Goal: Information Seeking & Learning: Learn about a topic

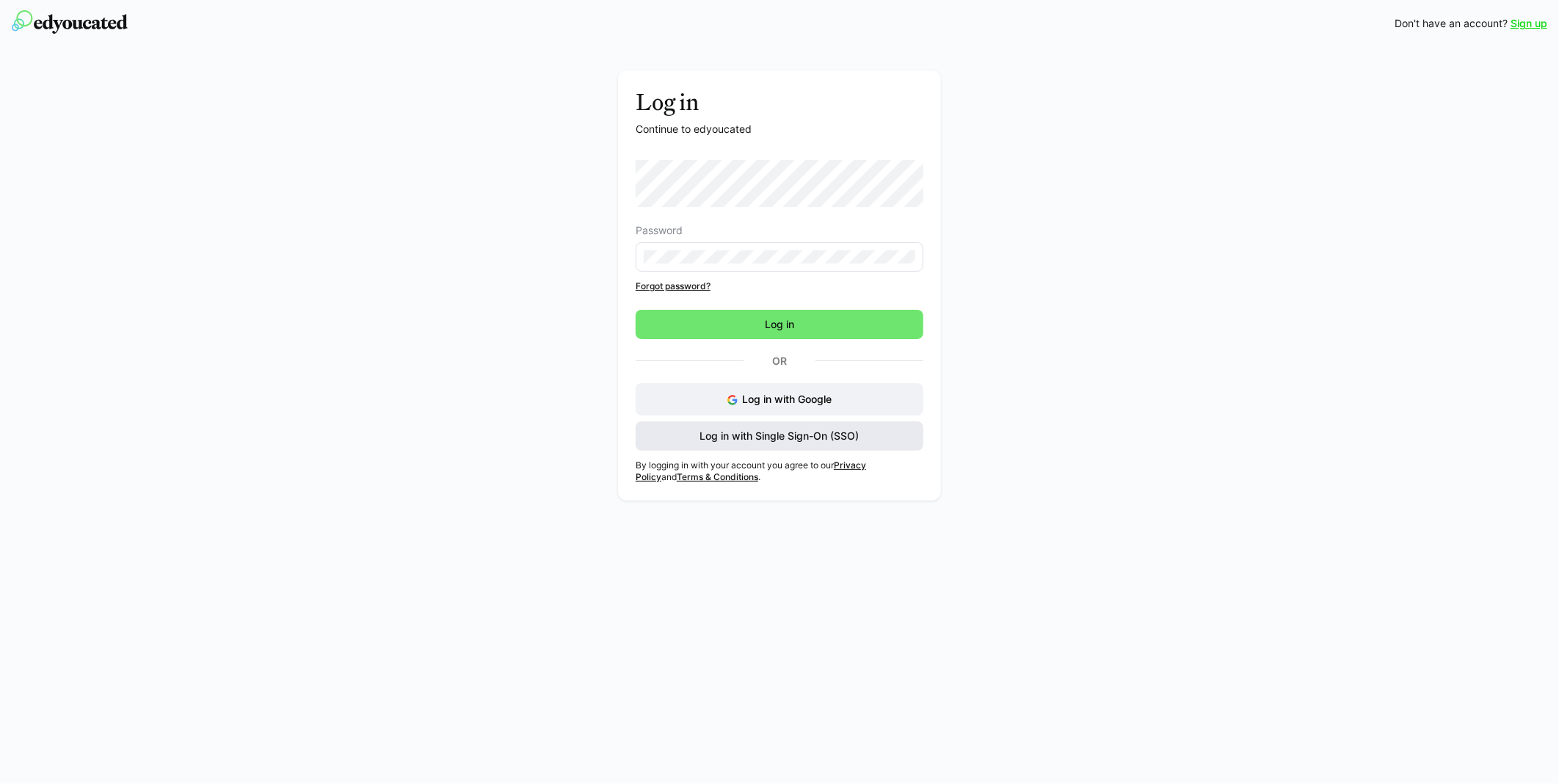
click at [751, 440] on span "Log in with Single Sign-On (SSO)" at bounding box center [780, 436] width 164 height 15
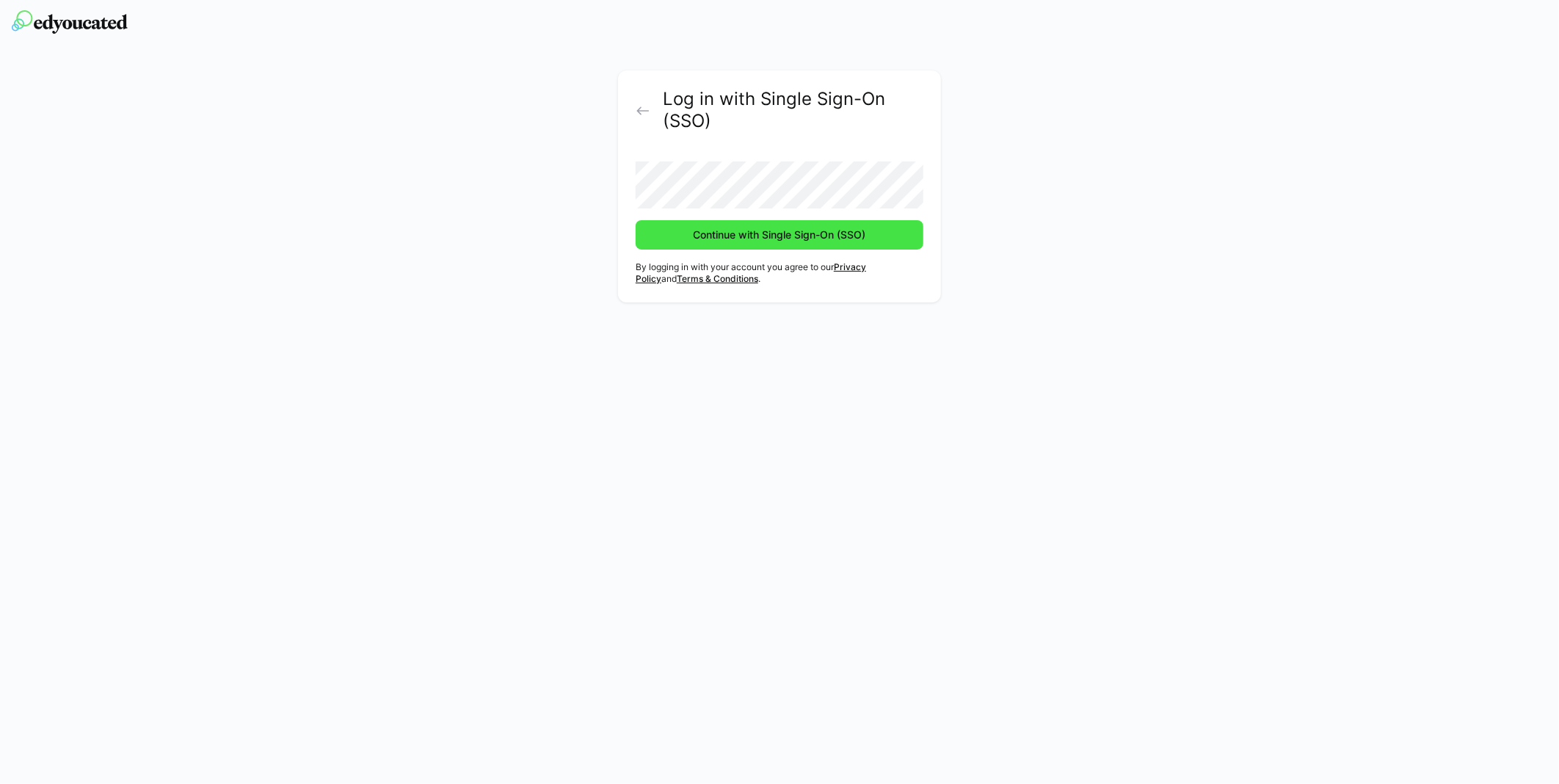
click at [716, 236] on span "Continue with Single Sign-On (SSO)" at bounding box center [780, 235] width 177 height 15
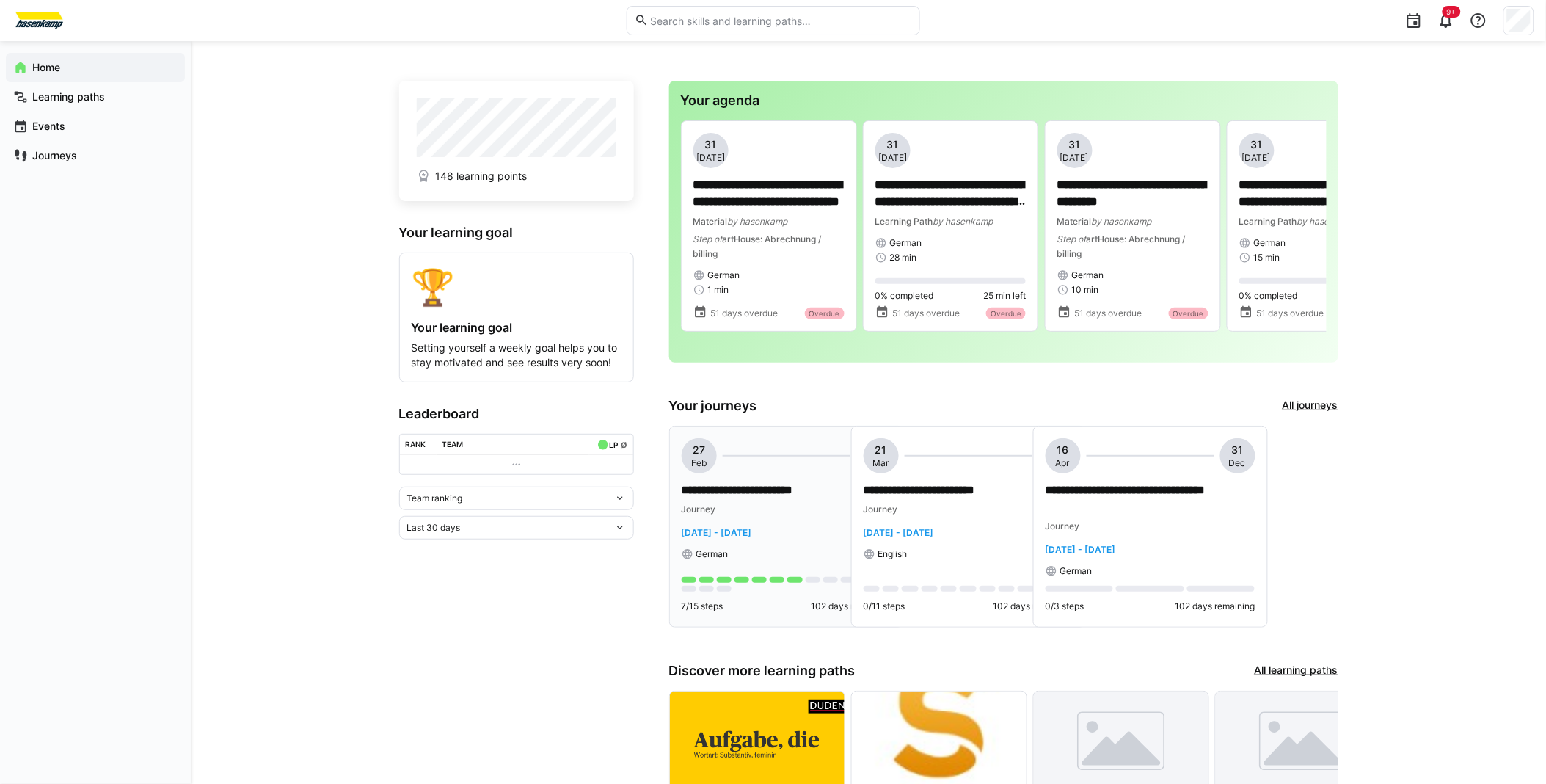
scroll to position [81, 0]
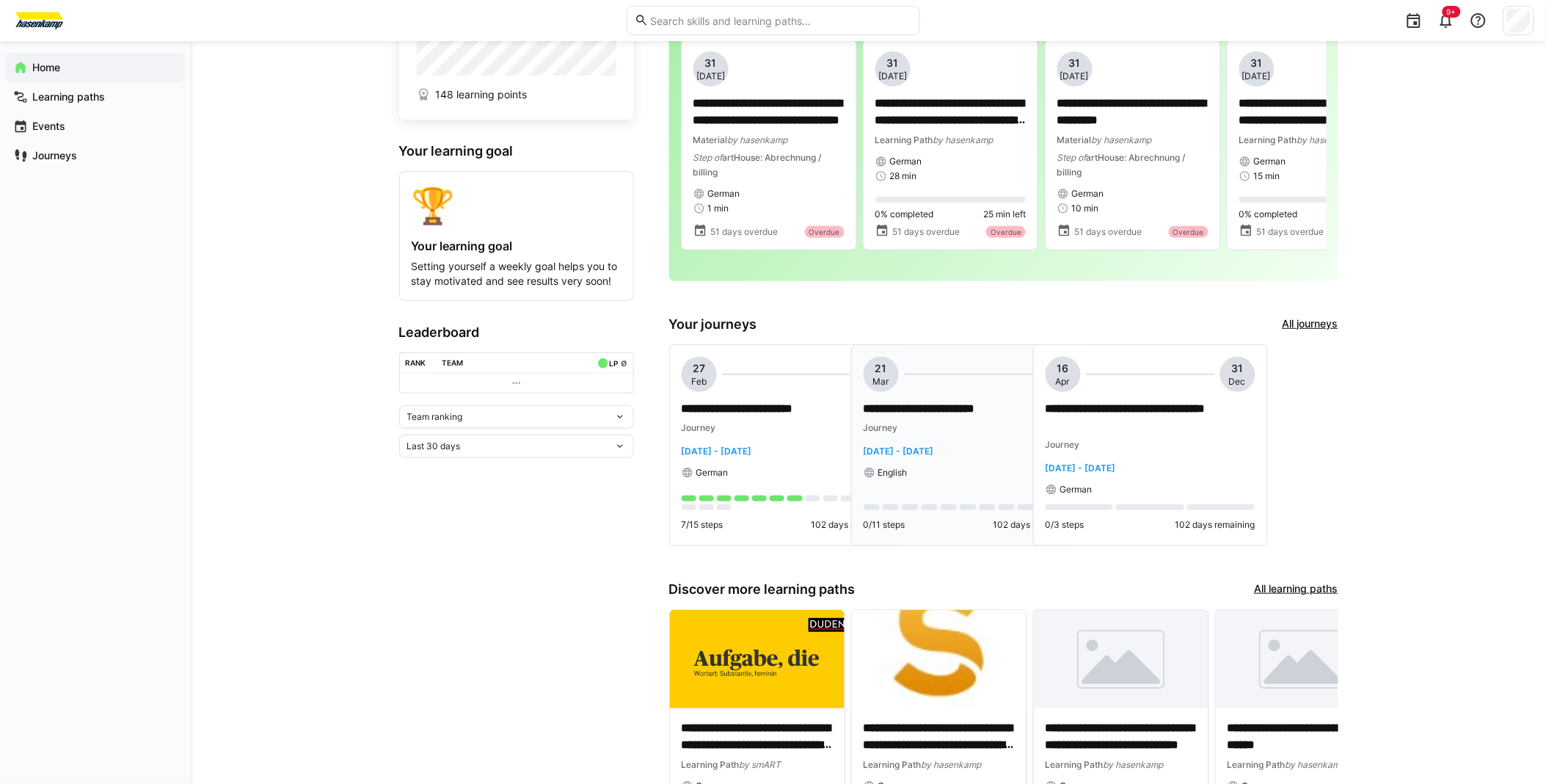
click at [925, 412] on p "**********" at bounding box center [968, 408] width 210 height 17
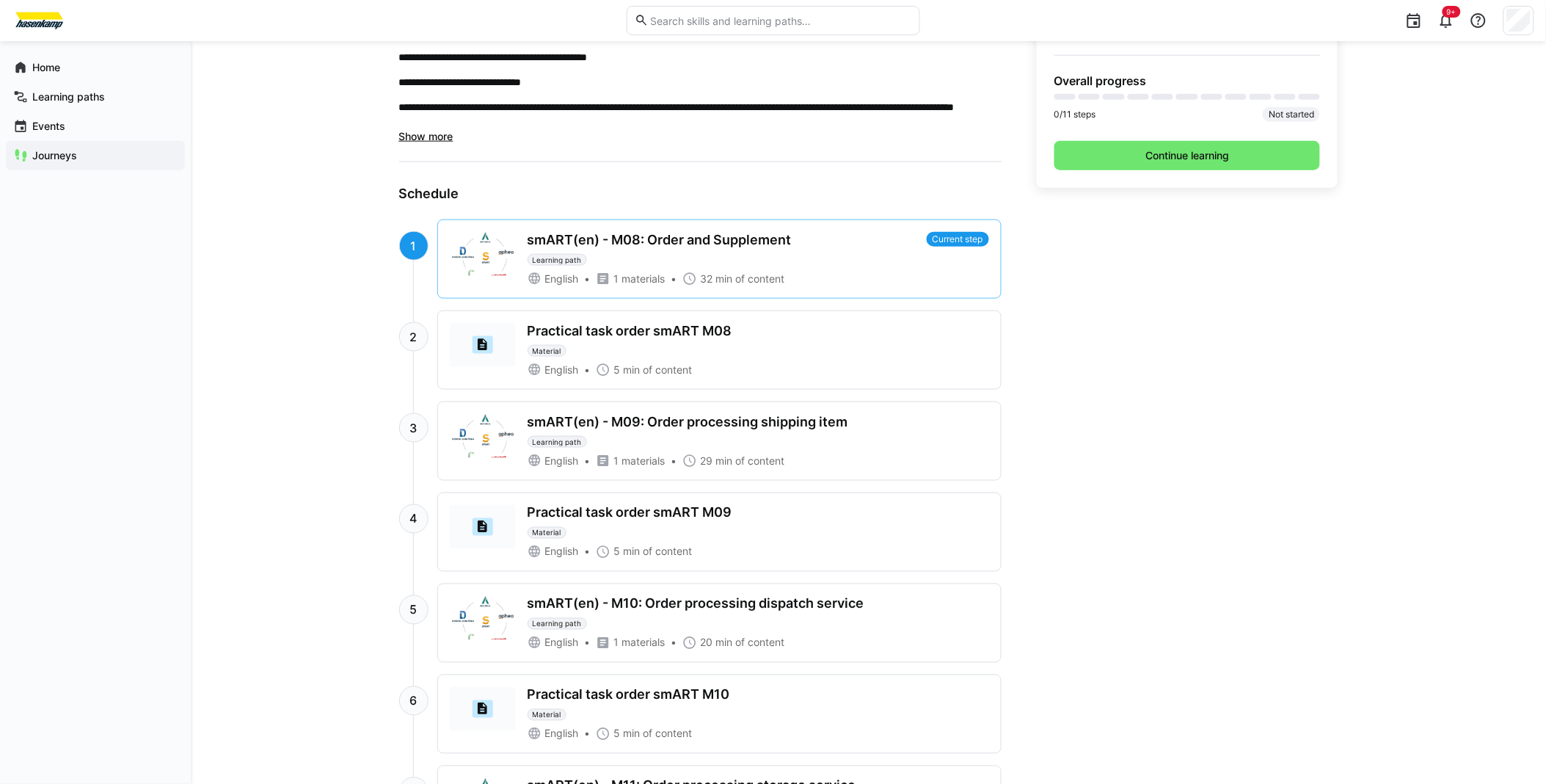
scroll to position [439, 0]
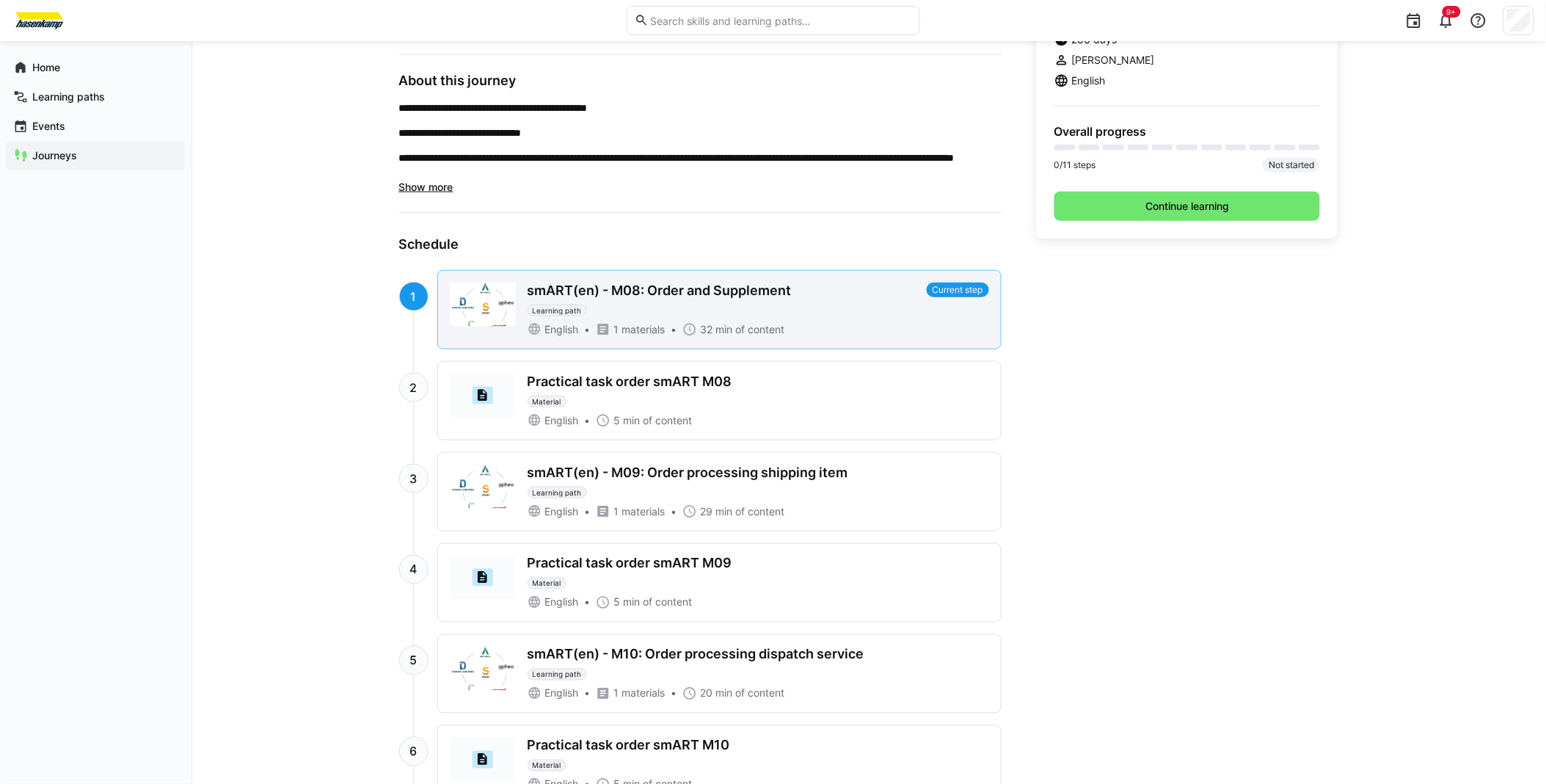
click at [656, 303] on div "smART(en) - M08: Order and Supplement Learning path" at bounding box center [724, 299] width 393 height 34
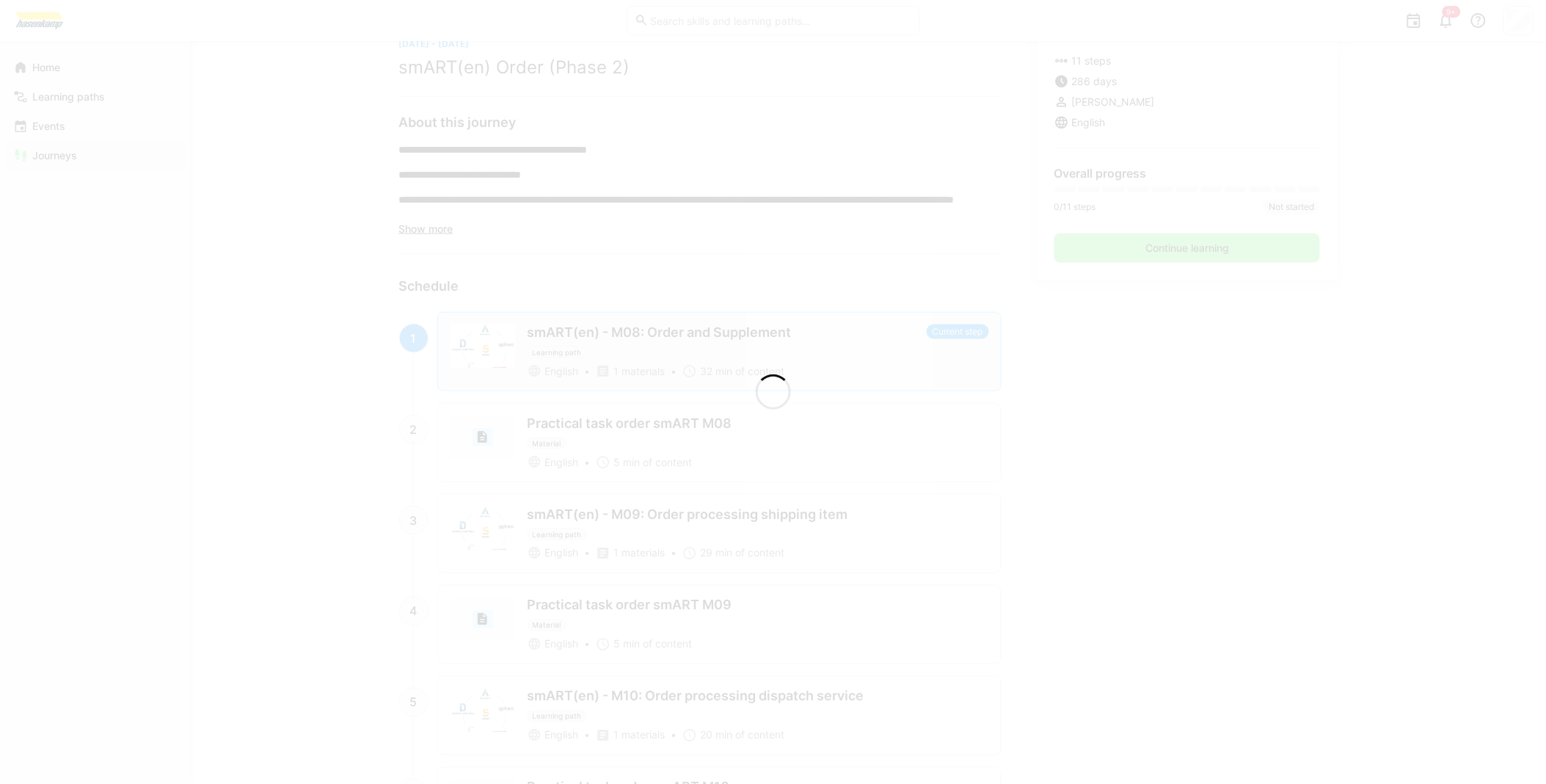
scroll to position [481, 0]
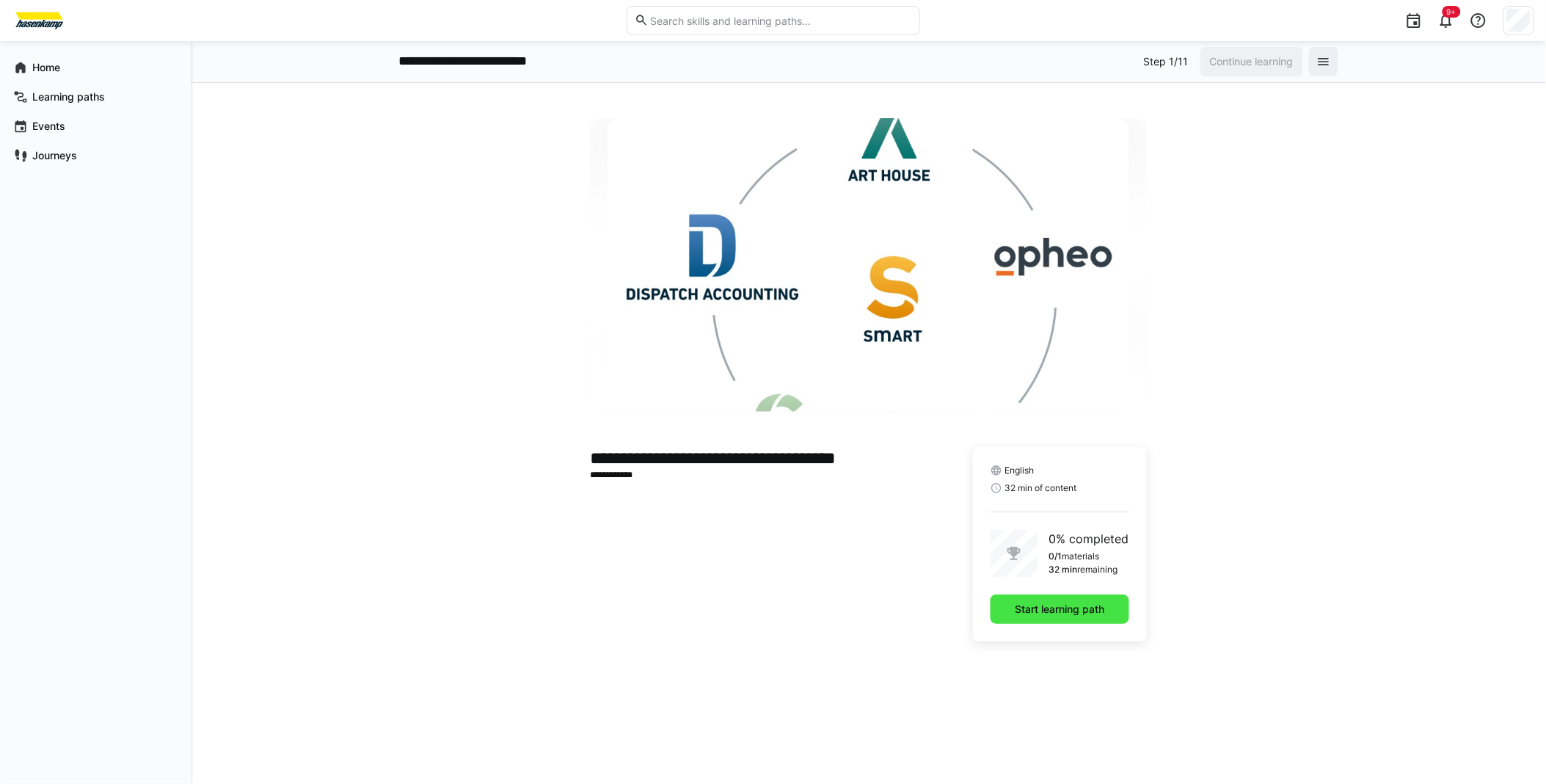
click at [1050, 613] on span "Start learning path" at bounding box center [1060, 609] width 94 height 15
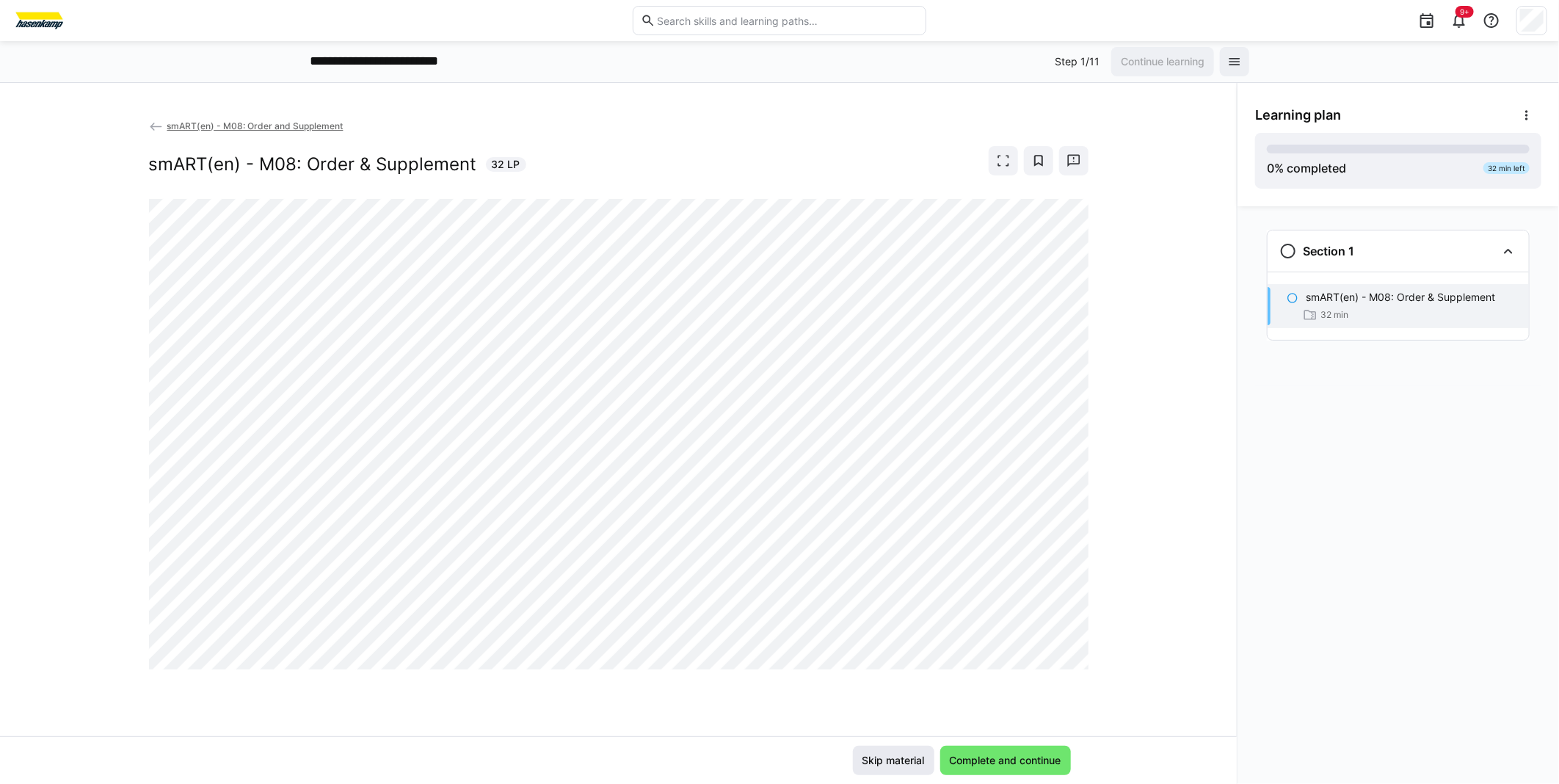
click at [875, 756] on span "Skip material" at bounding box center [893, 760] width 67 height 15
click at [966, 756] on span "Complete and continue" at bounding box center [1005, 760] width 116 height 15
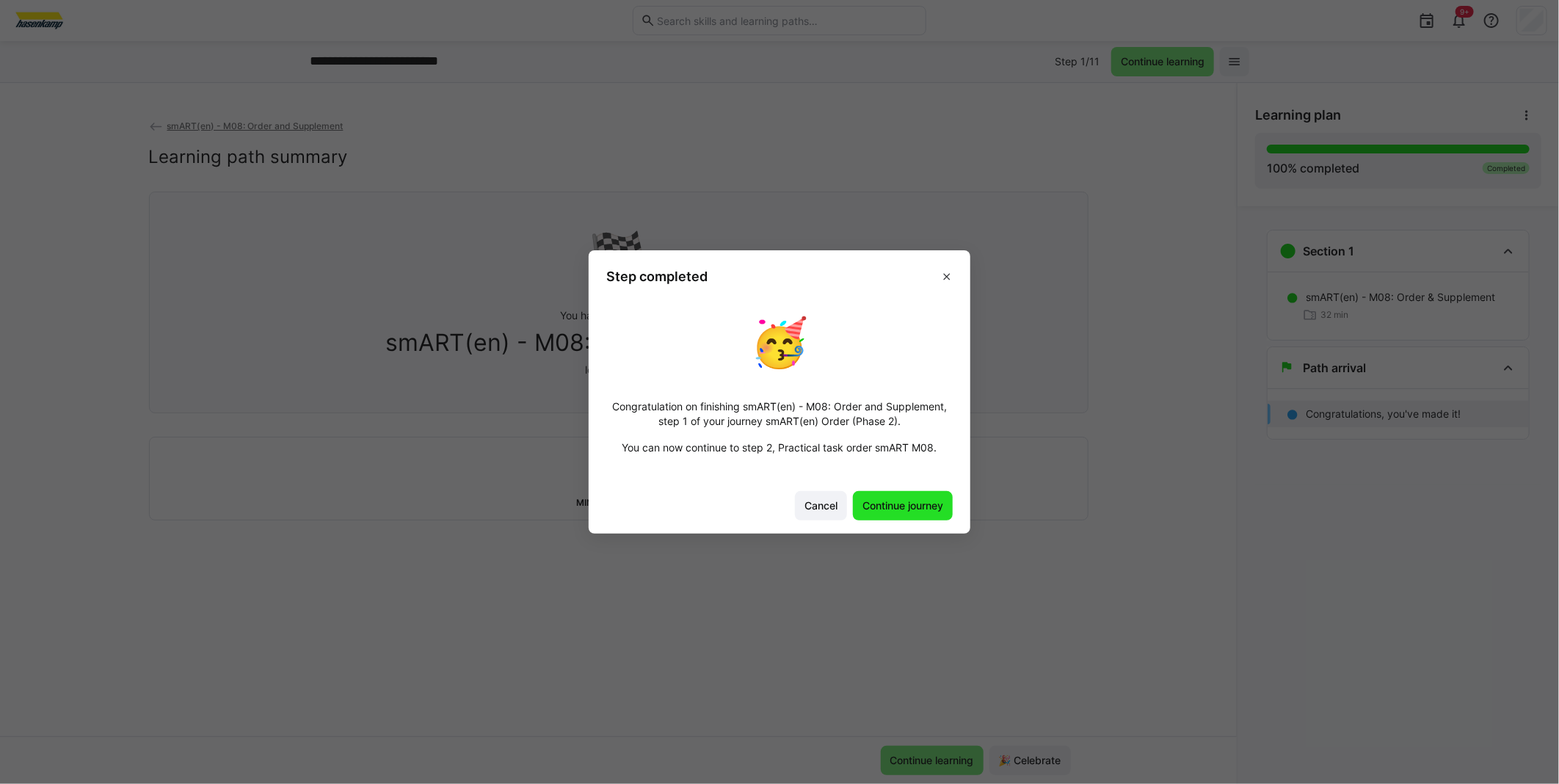
click at [892, 500] on span "Continue journey" at bounding box center [902, 505] width 85 height 15
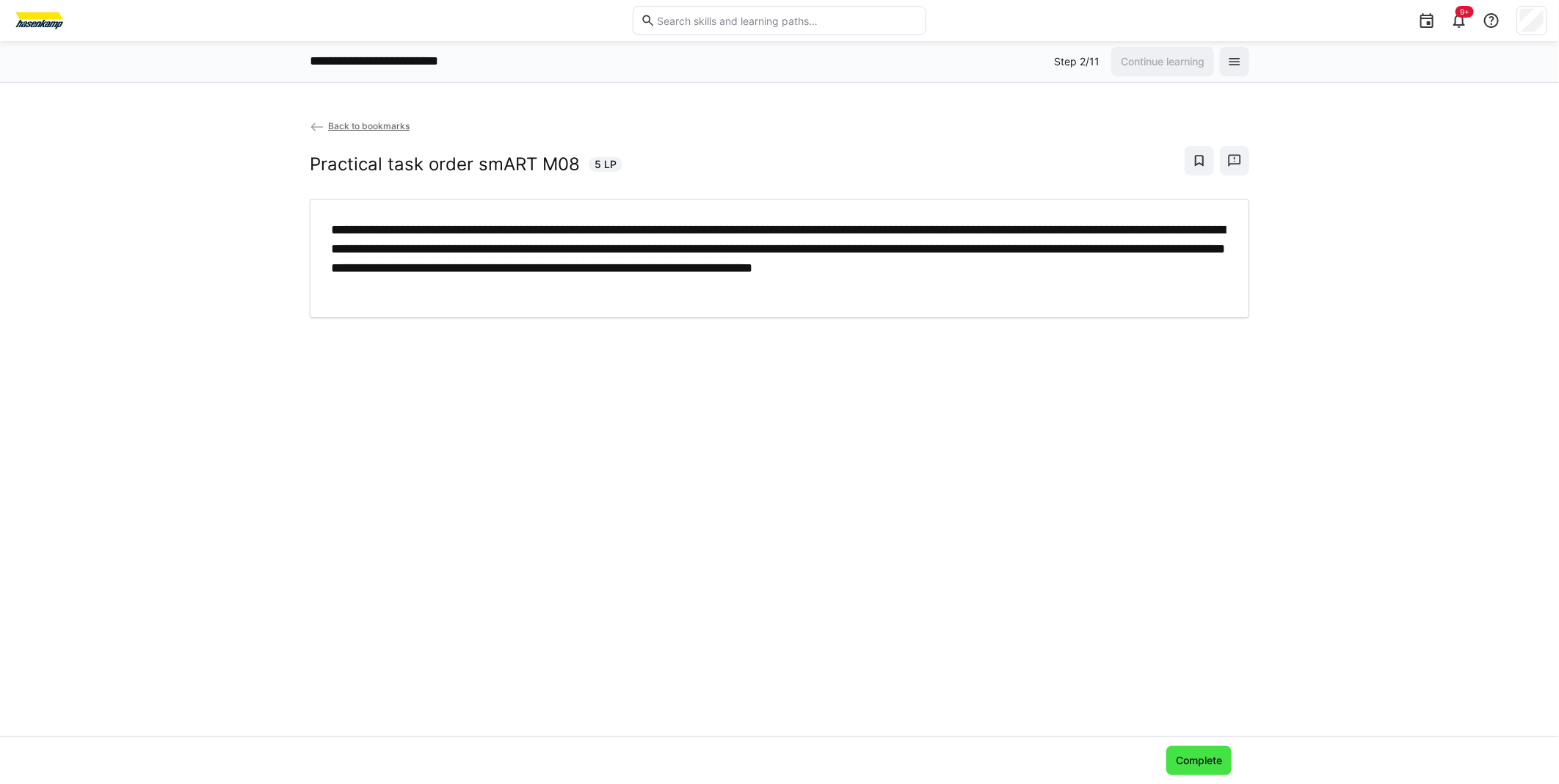
click at [1191, 761] on span "Complete" at bounding box center [1199, 760] width 50 height 15
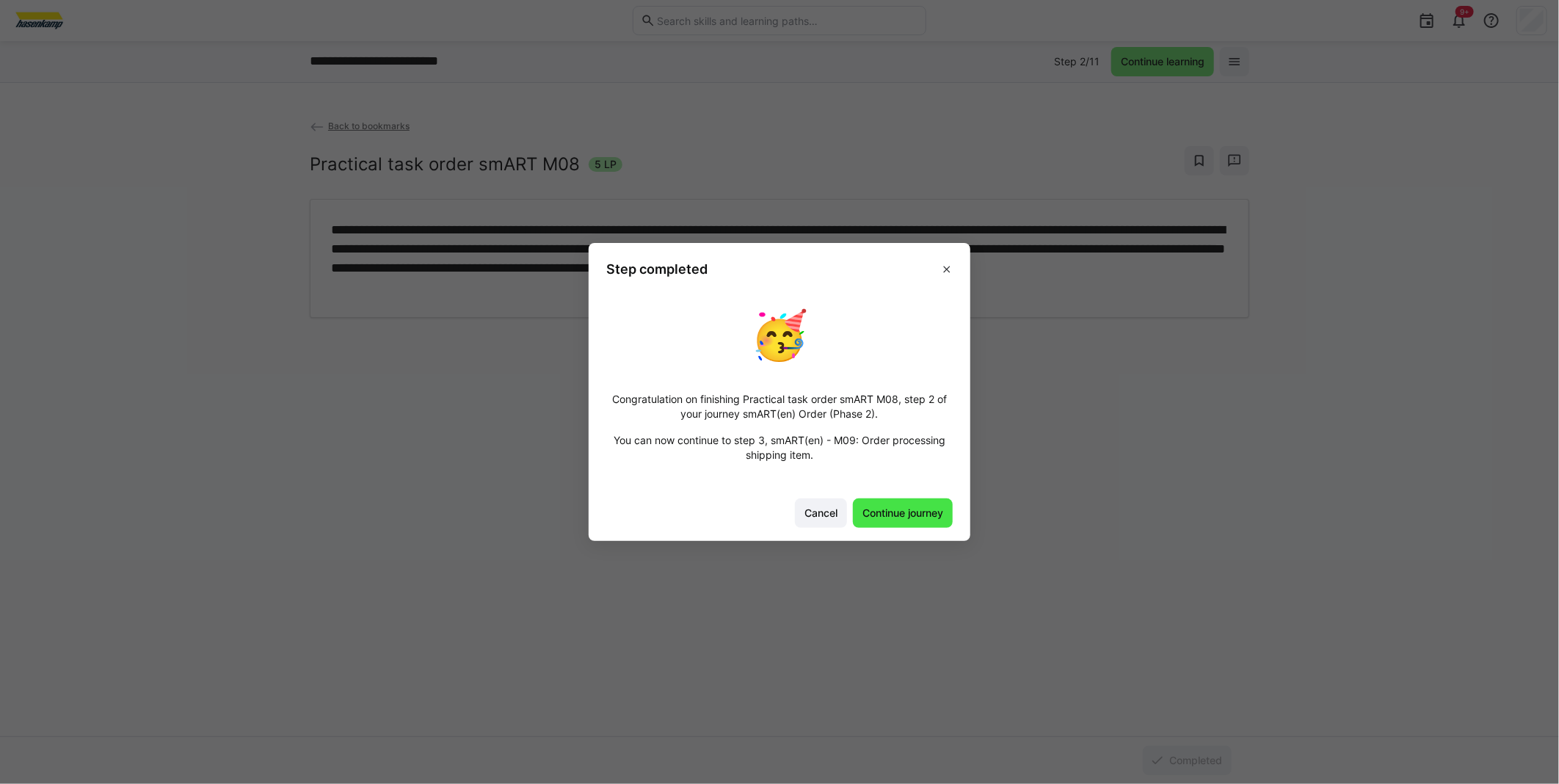
click at [894, 514] on span "Continue journey" at bounding box center [902, 513] width 85 height 15
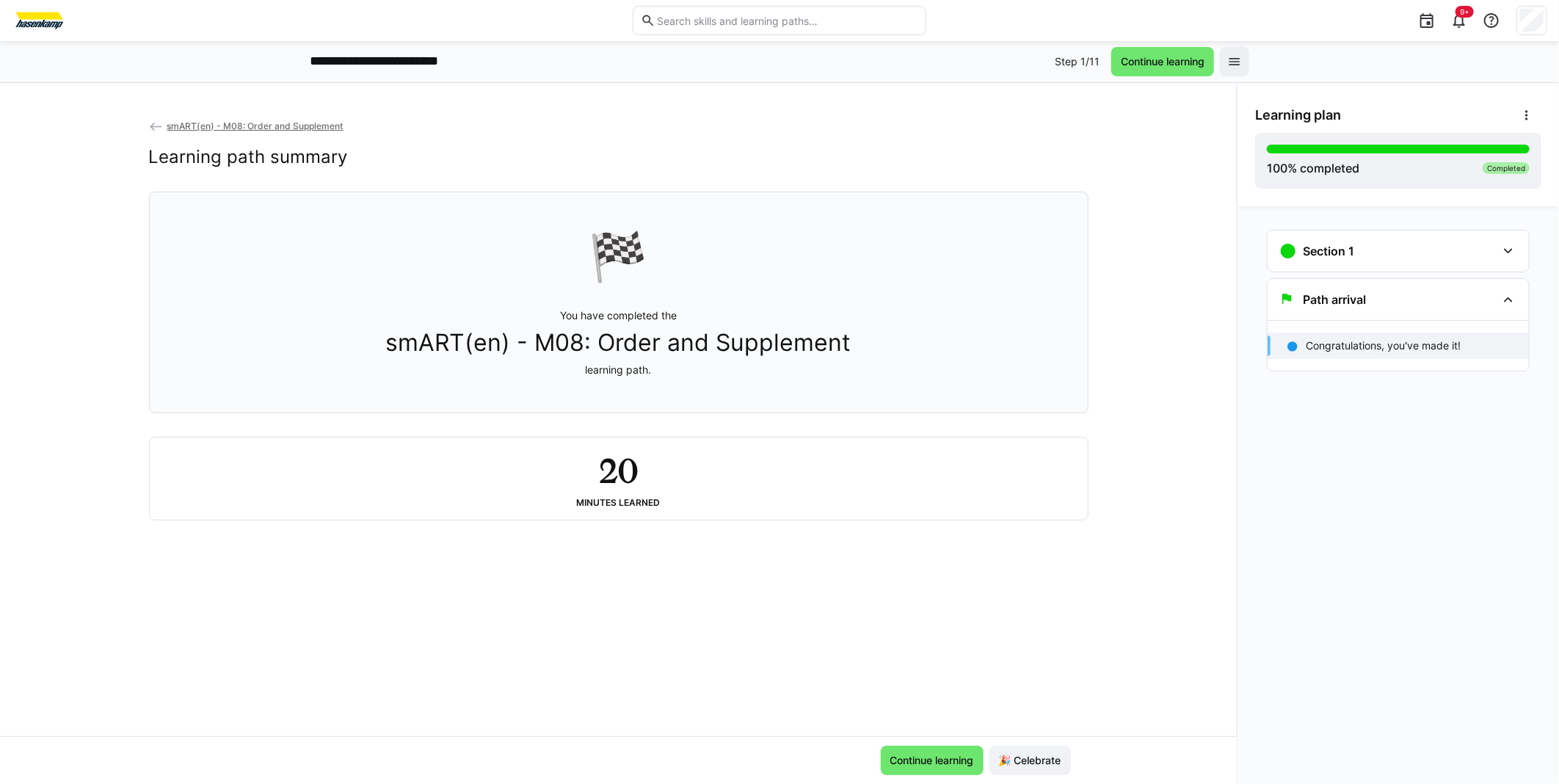
drag, startPoint x: 594, startPoint y: 335, endPoint x: 567, endPoint y: 326, distance: 28.5
click at [593, 336] on span "smART(en) - M08: Order and Supplement" at bounding box center [619, 342] width 465 height 28
click at [1144, 66] on span "Continue learning" at bounding box center [1163, 61] width 88 height 15
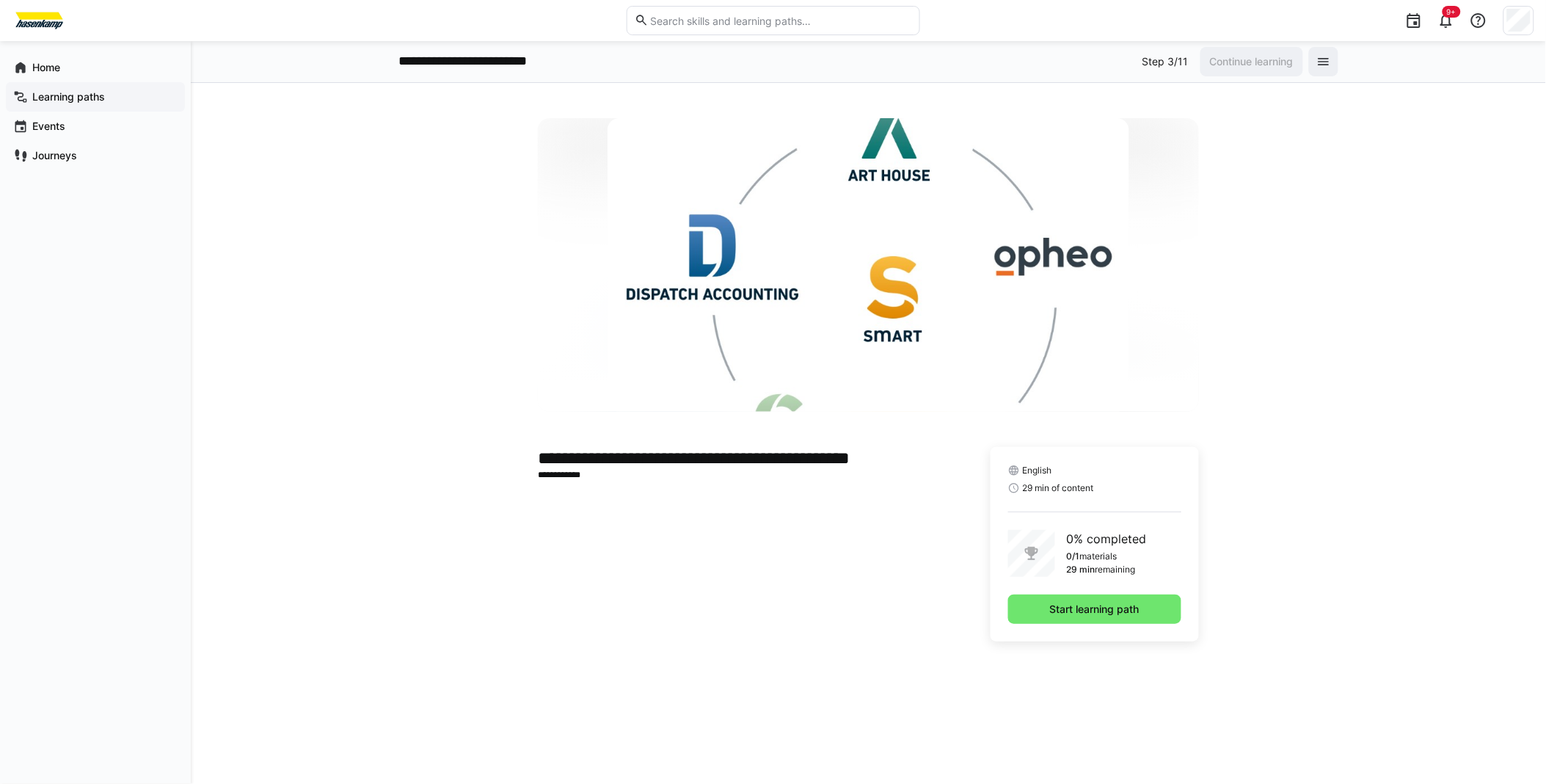
click at [0, 0] on app-navigation-label "Learning paths" at bounding box center [0, 0] width 0 height 0
click at [522, 59] on p "**********" at bounding box center [486, 61] width 174 height 19
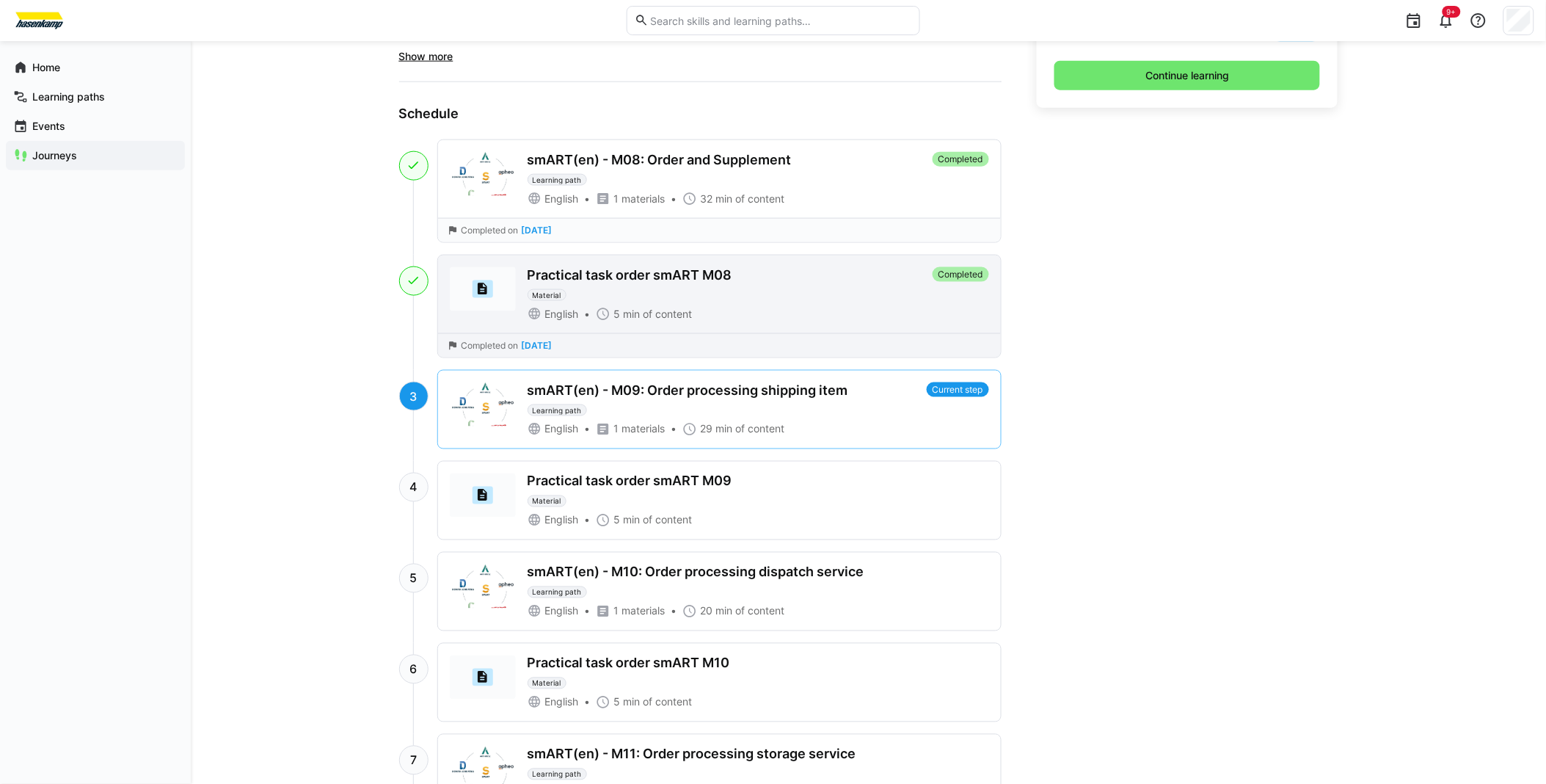
scroll to position [570, 0]
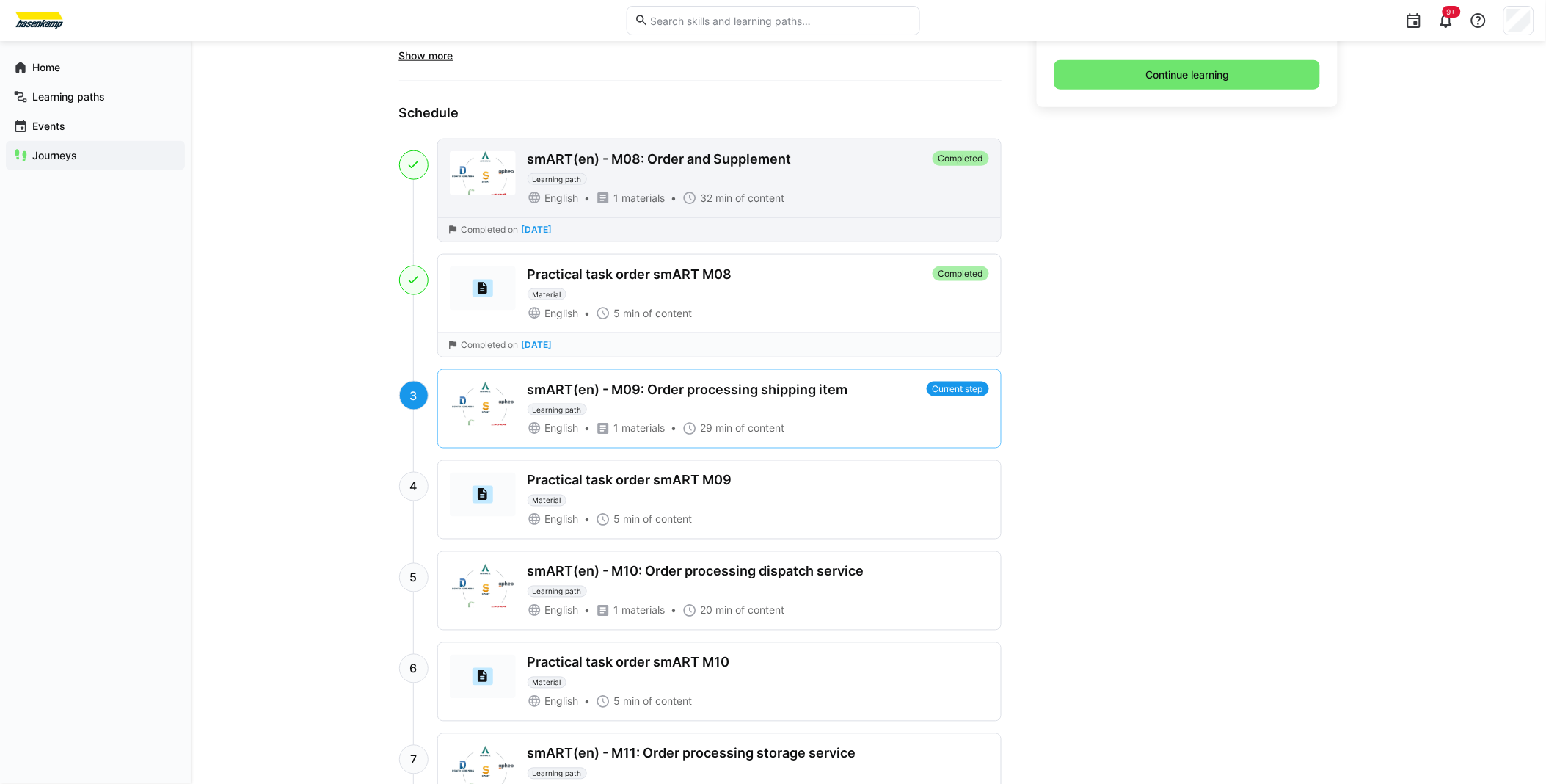
click at [670, 160] on div "smART(en) - M08: Order and Supplement" at bounding box center [660, 159] width 264 height 16
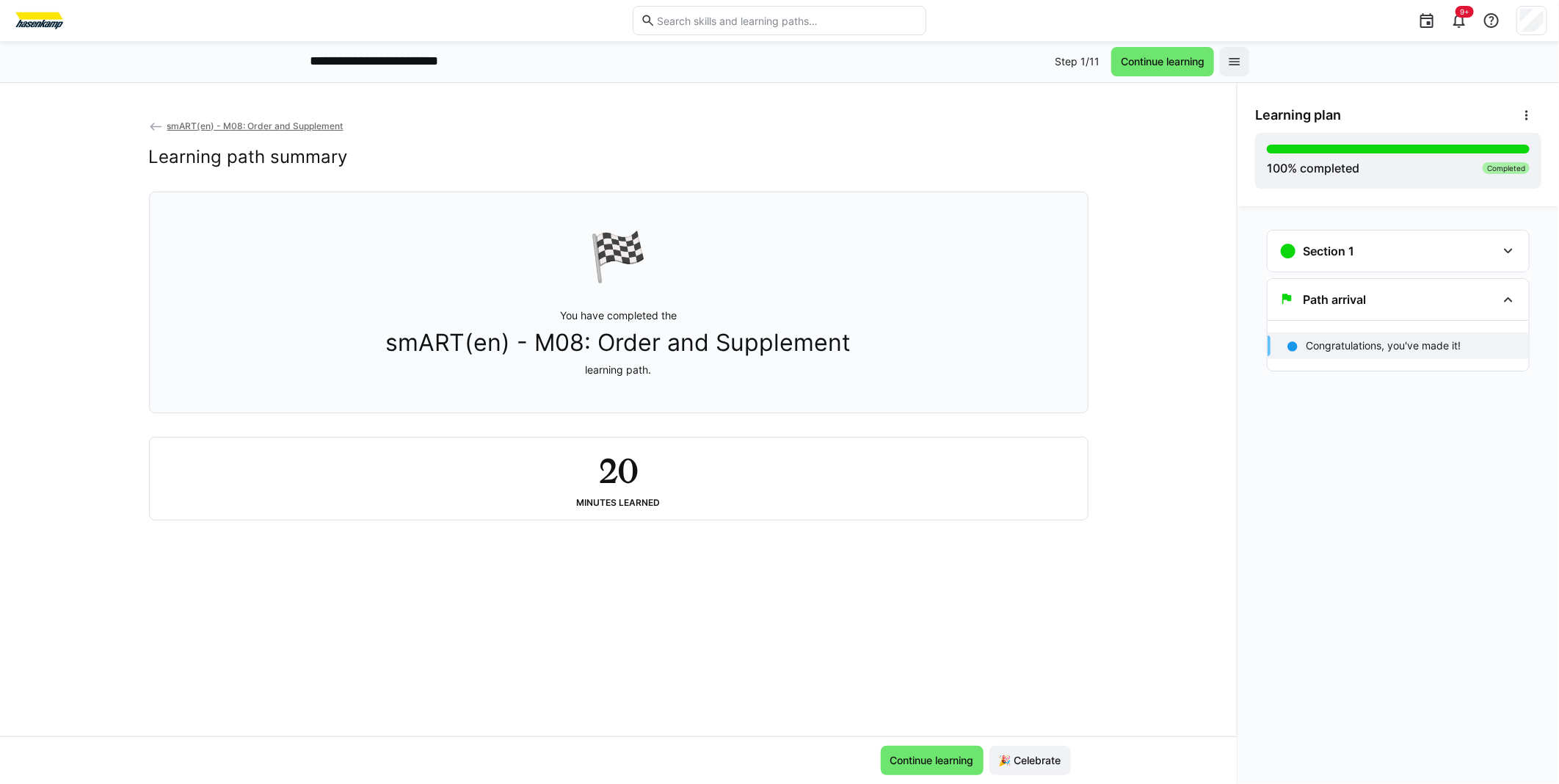
click at [569, 260] on div "🏁 You have completed the smART(en) - M08: Order and Supplement learning path." at bounding box center [619, 302] width 914 height 203
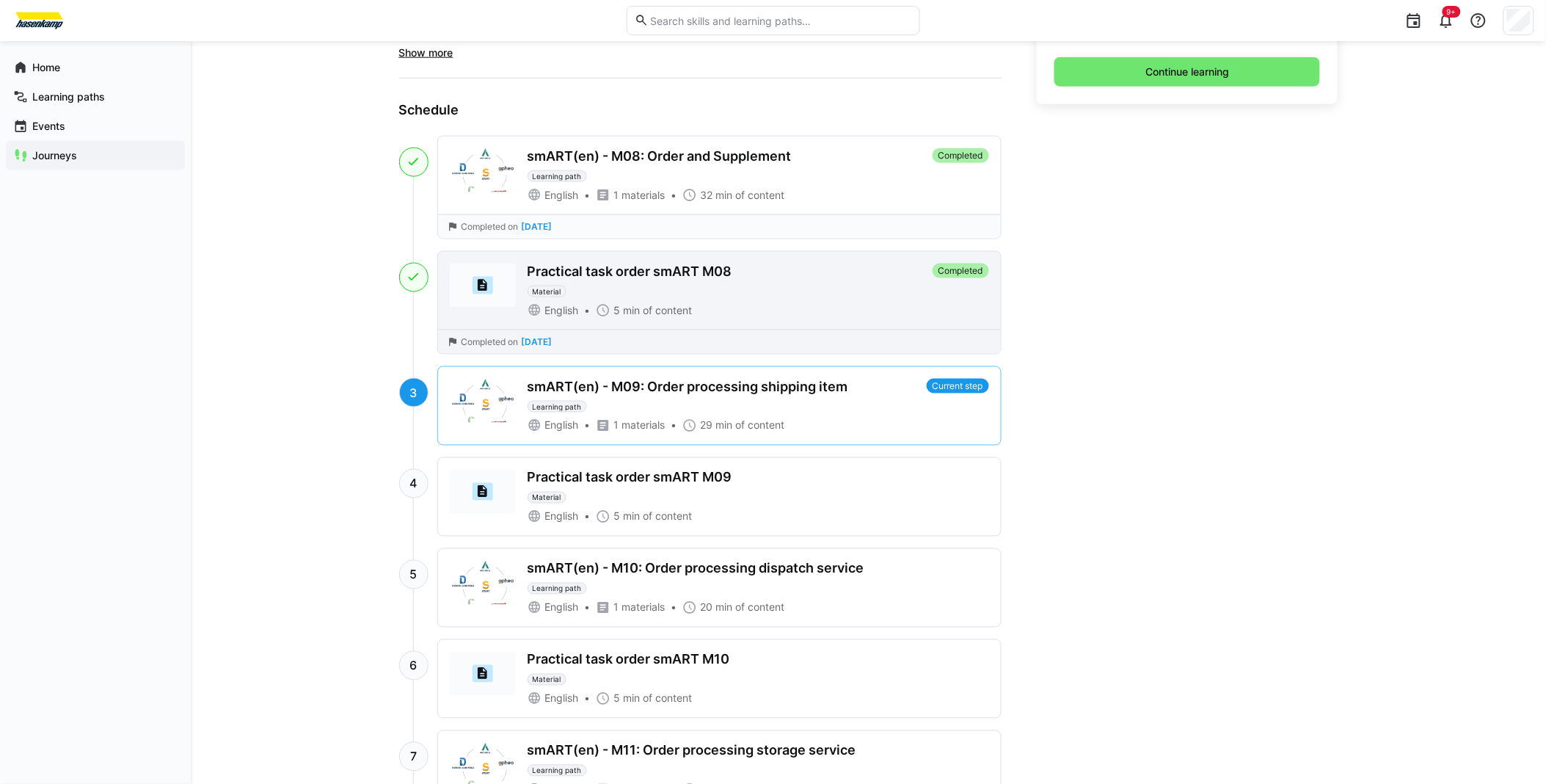
scroll to position [489, 0]
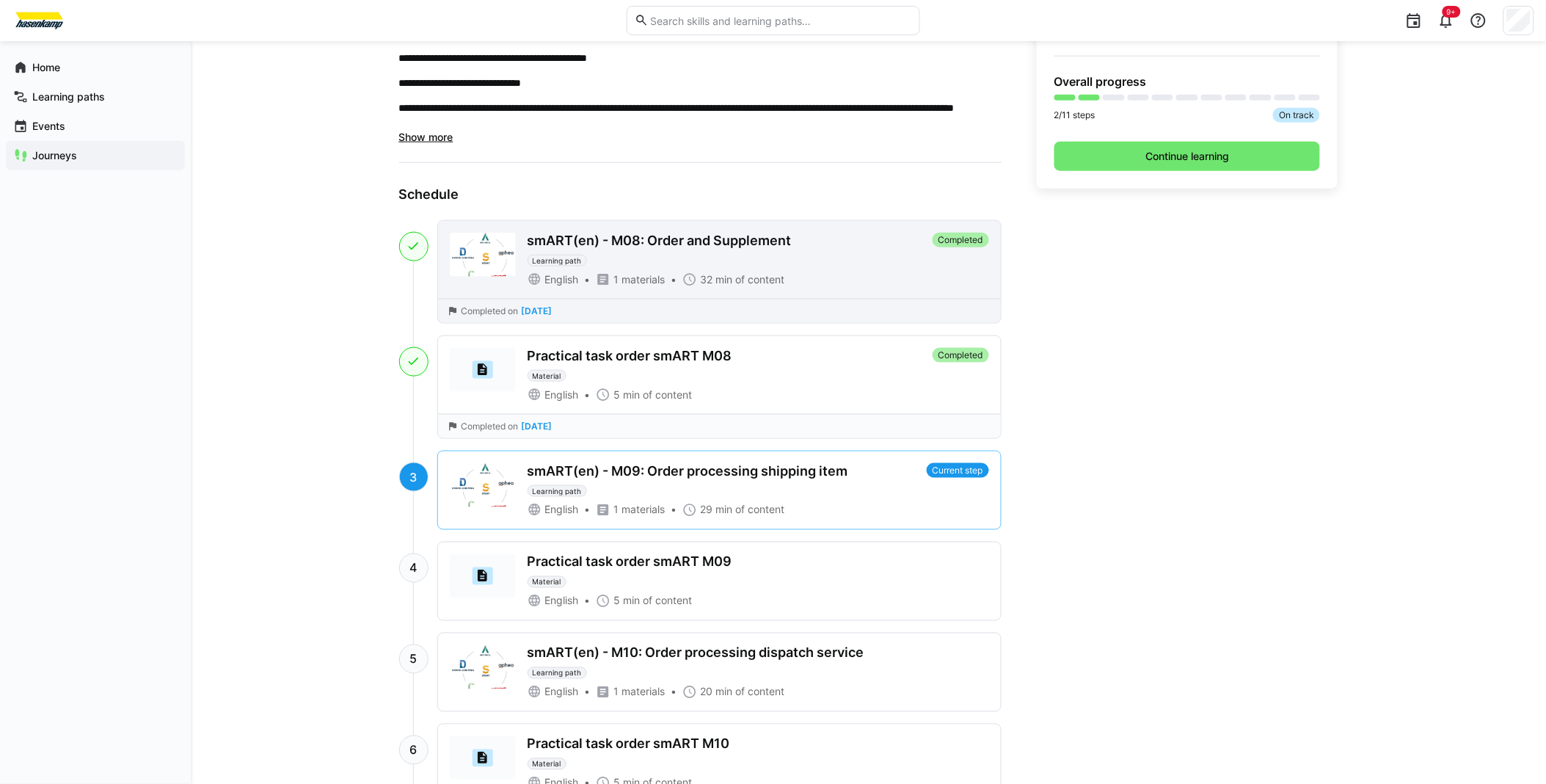
click at [547, 310] on span "Sep 21, 2025" at bounding box center [537, 310] width 31 height 10
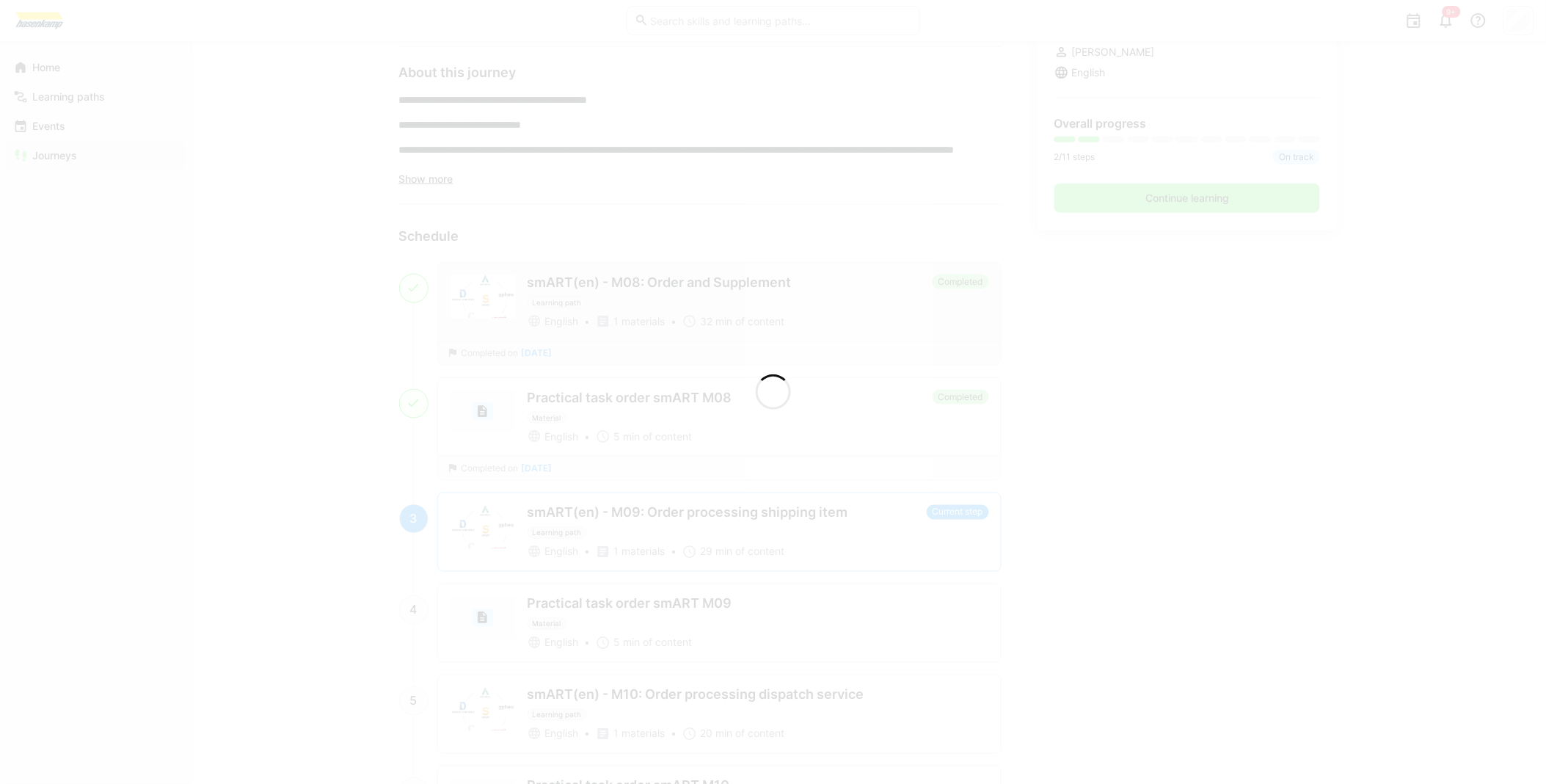
scroll to position [531, 0]
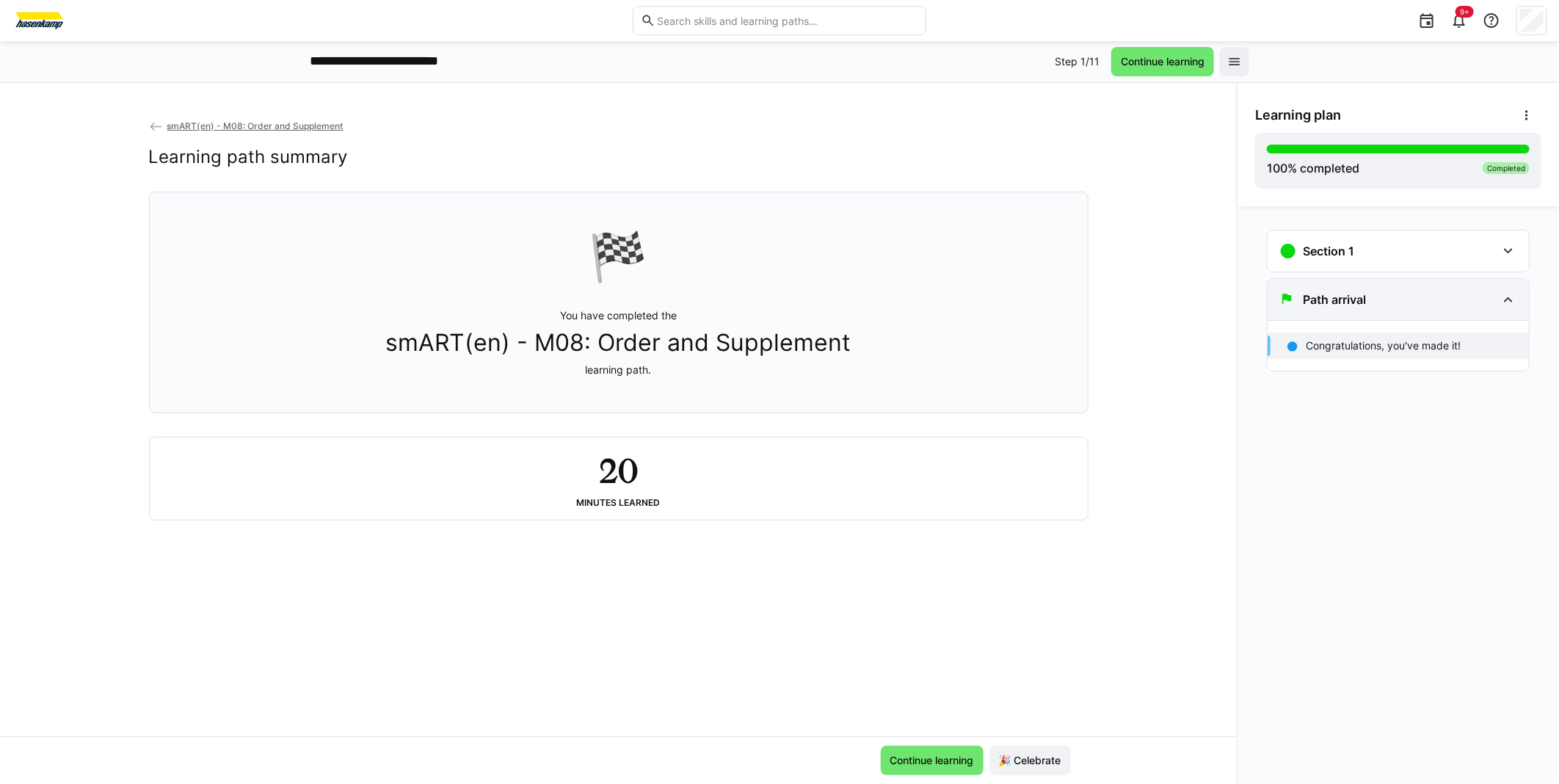
click at [1326, 295] on h3 "Path arrival" at bounding box center [1334, 299] width 63 height 15
click at [1351, 242] on div "Section 1" at bounding box center [1316, 251] width 75 height 17
click at [1352, 301] on p "smART(en) - M08: Order & Supplement" at bounding box center [1401, 297] width 189 height 15
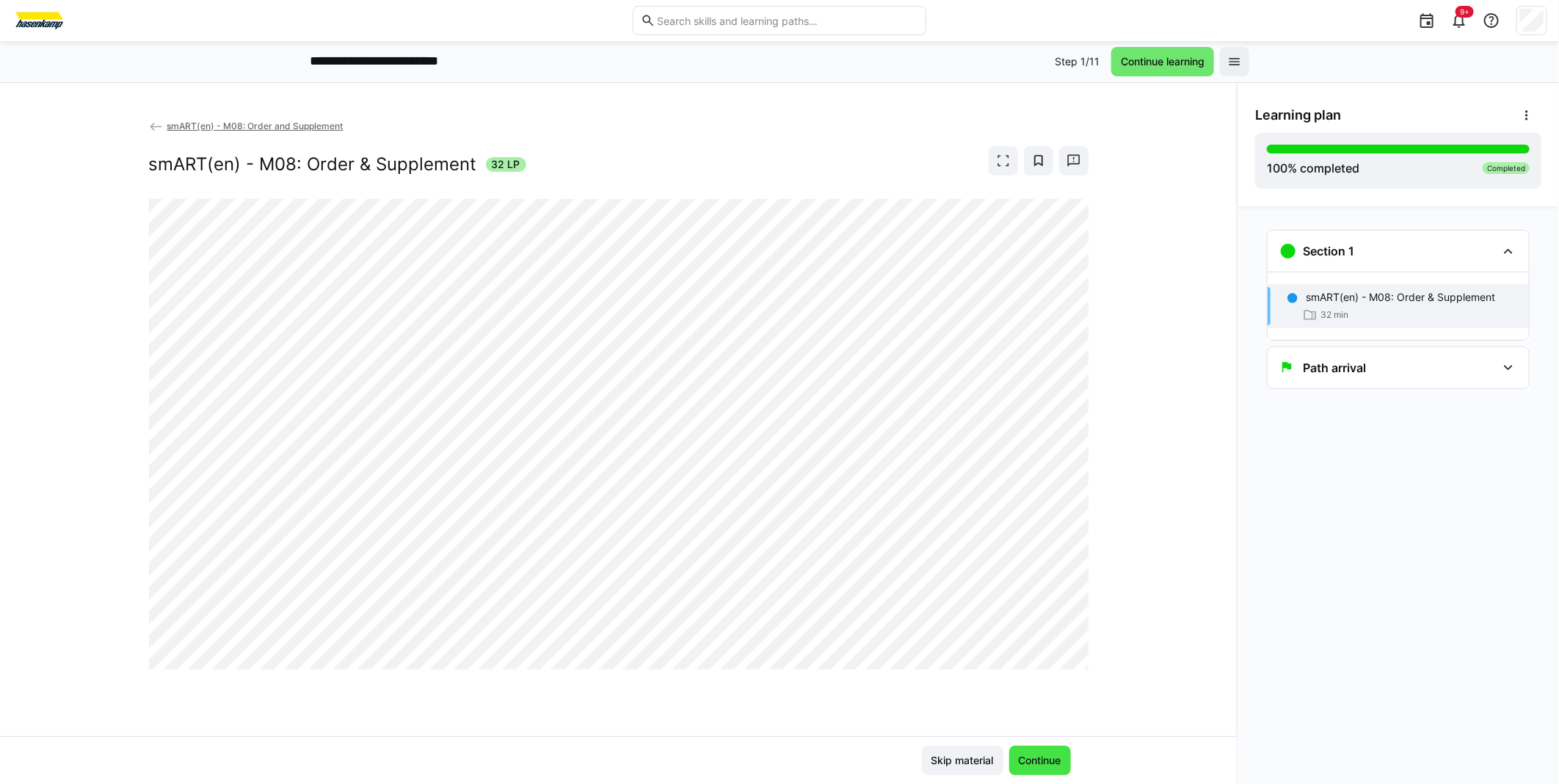
click at [1042, 764] on span "Continue" at bounding box center [1040, 760] width 47 height 15
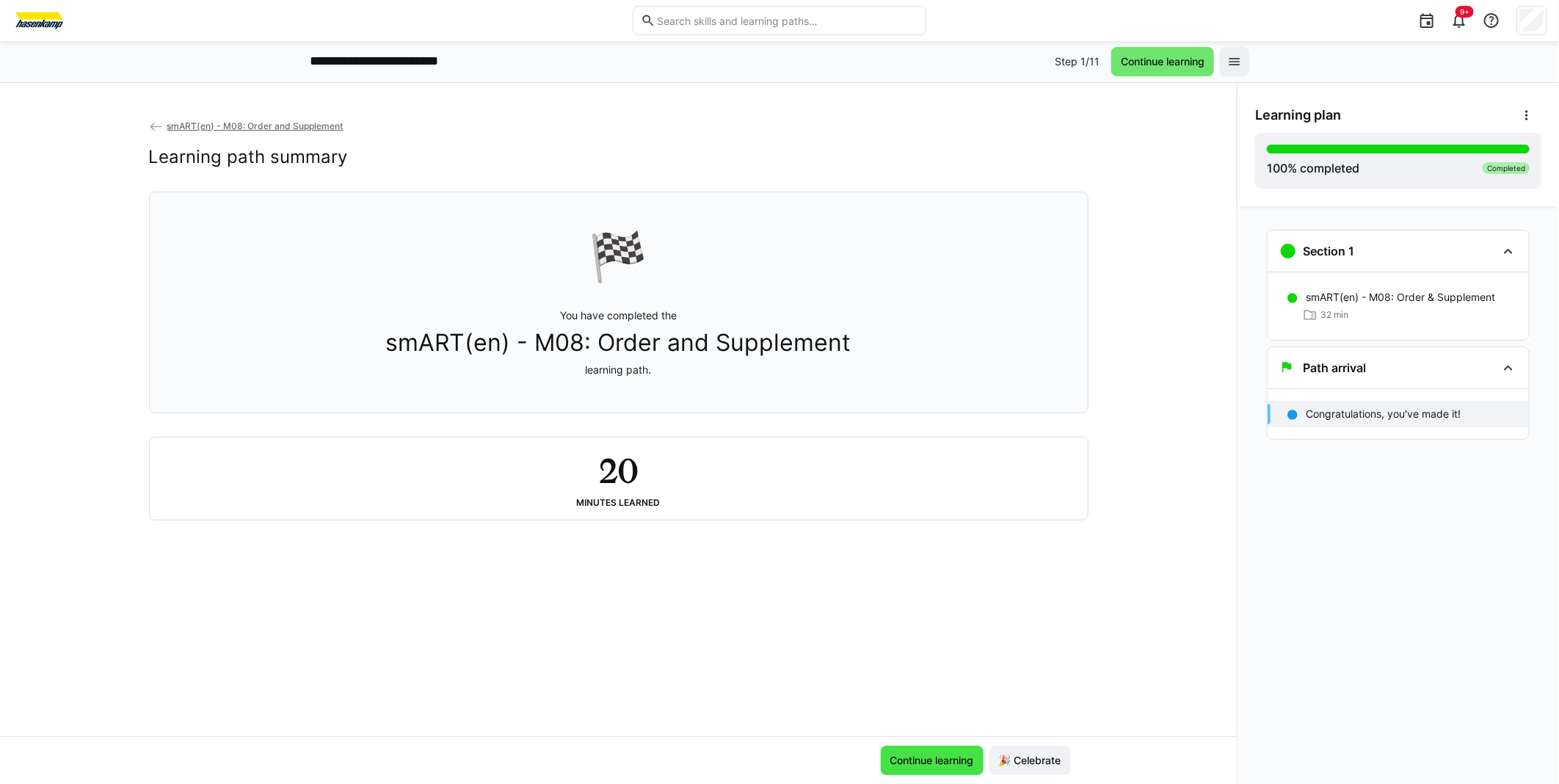
click at [943, 753] on span "Continue learning" at bounding box center [932, 760] width 88 height 15
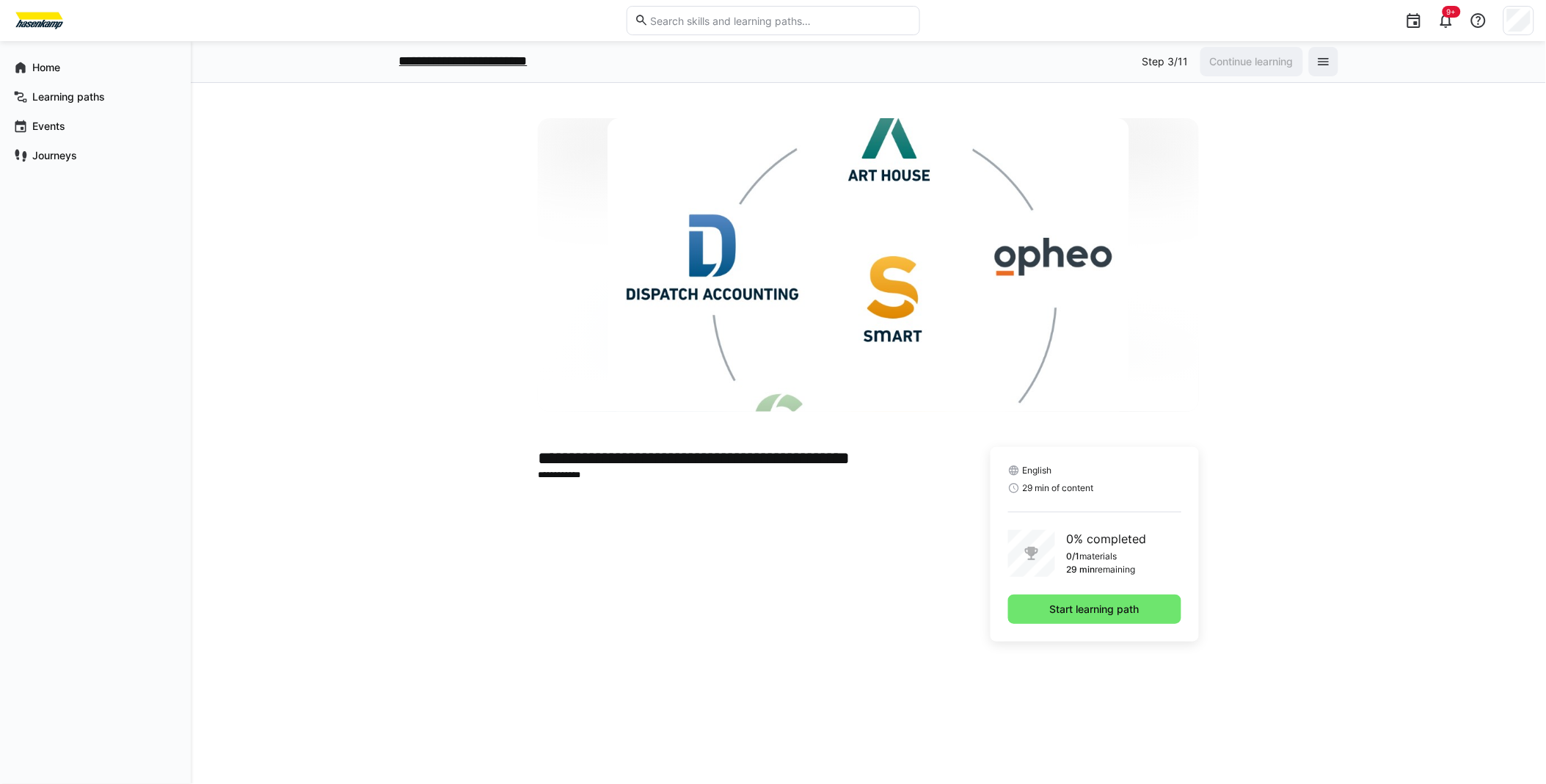
click at [508, 56] on p "**********" at bounding box center [486, 61] width 174 height 19
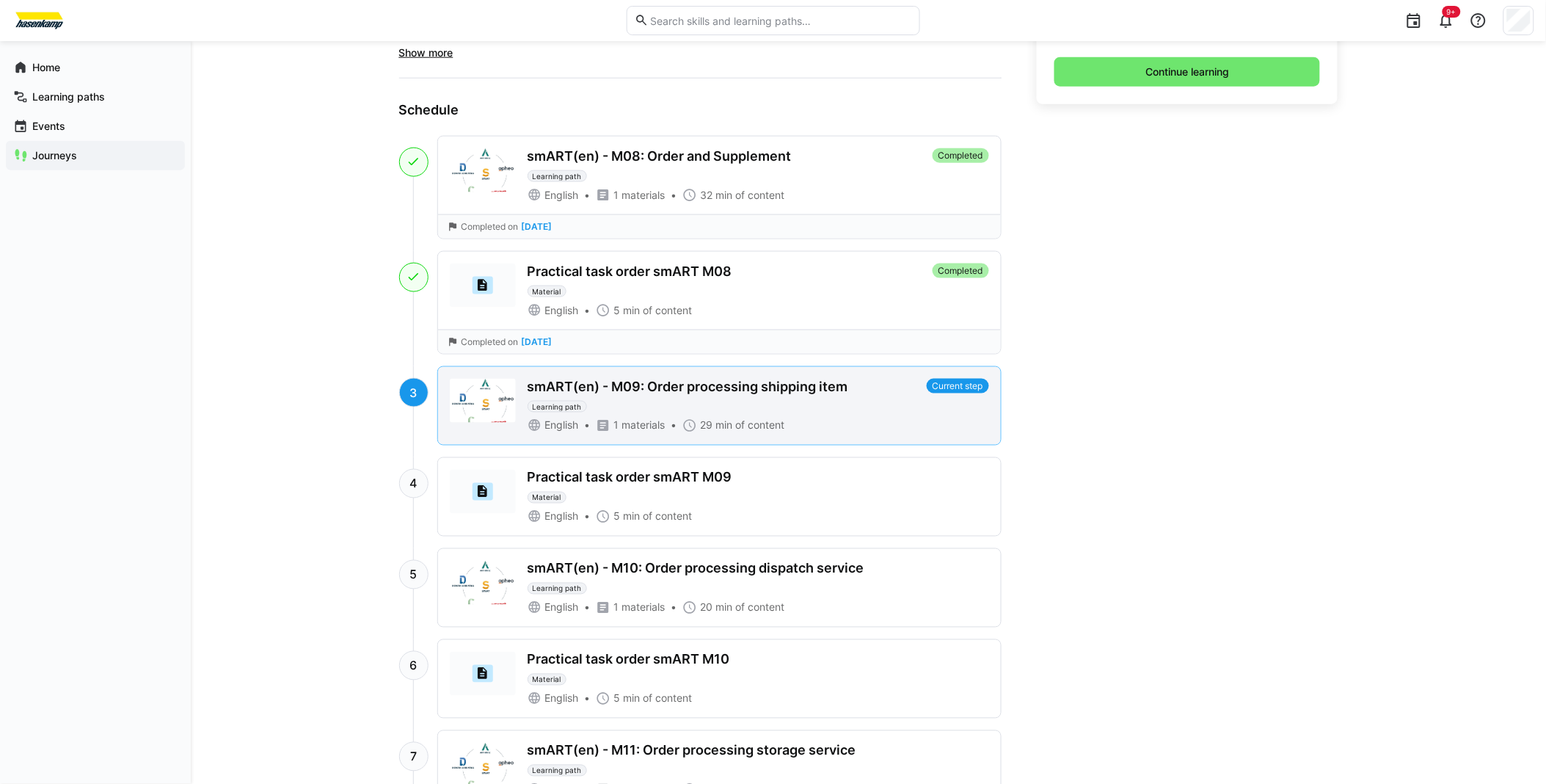
scroll to position [570, 0]
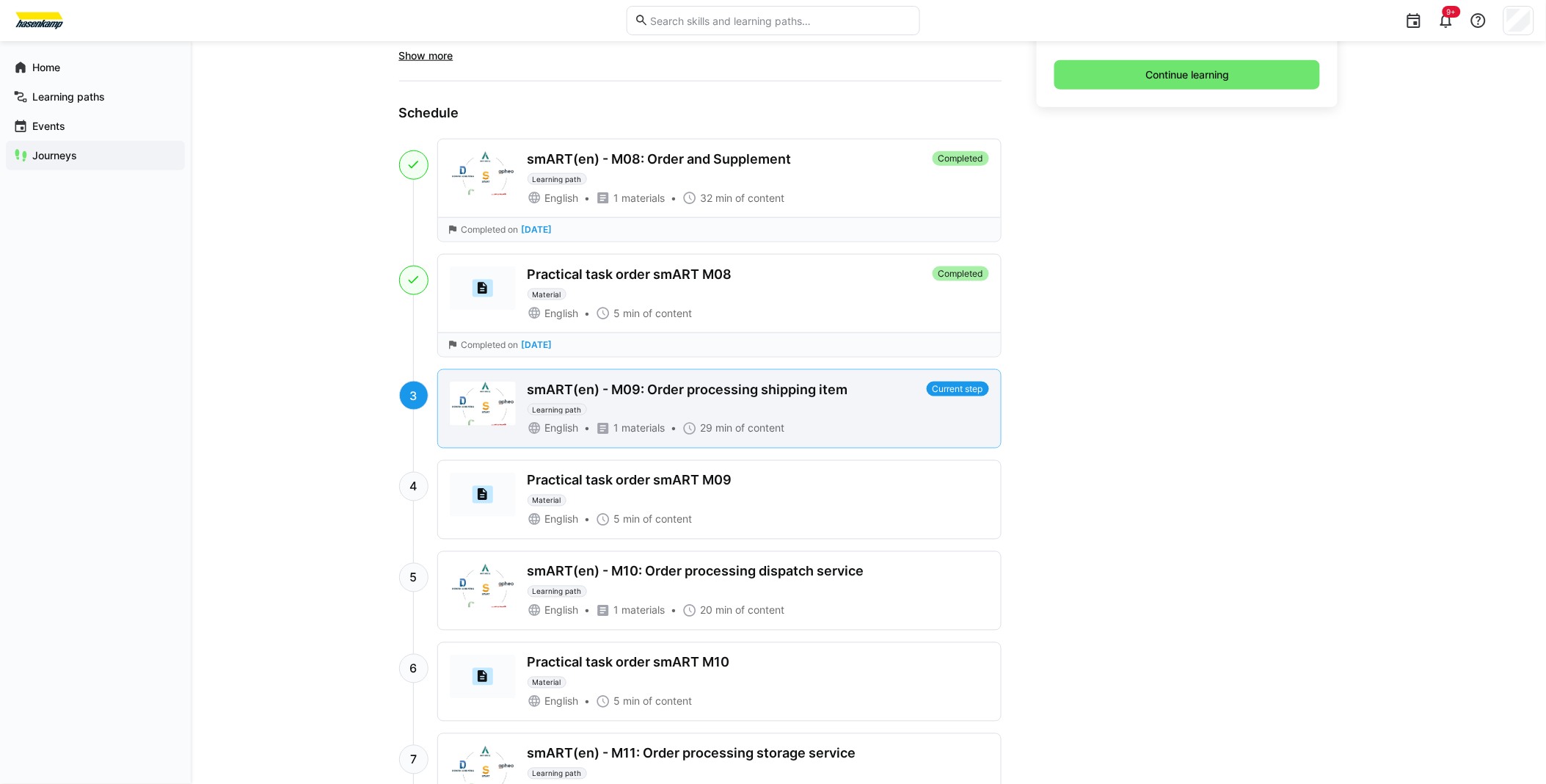
click at [685, 397] on div "smART(en) - M09: Order processing shipping item Learning path" at bounding box center [724, 398] width 393 height 34
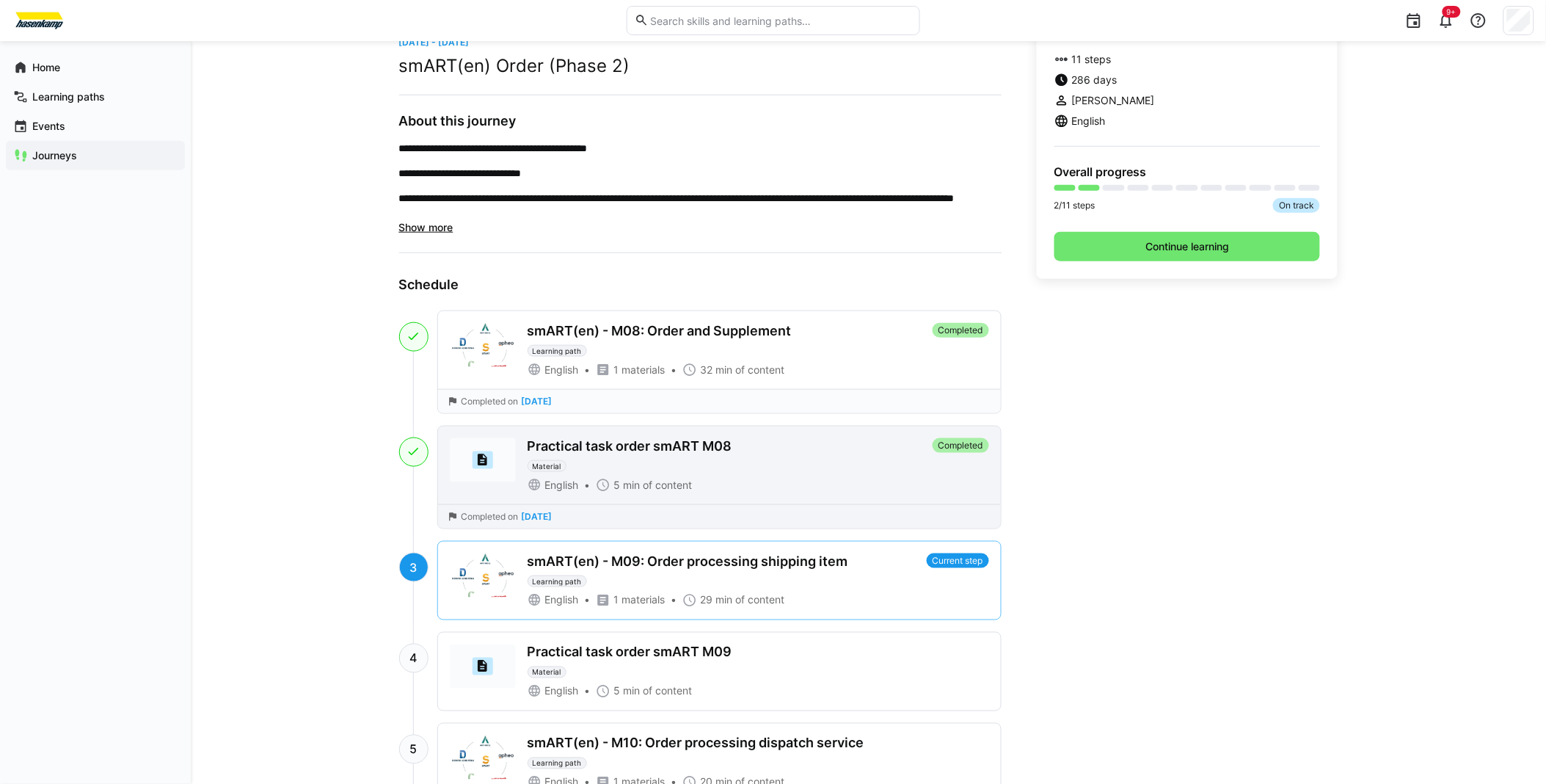
scroll to position [407, 0]
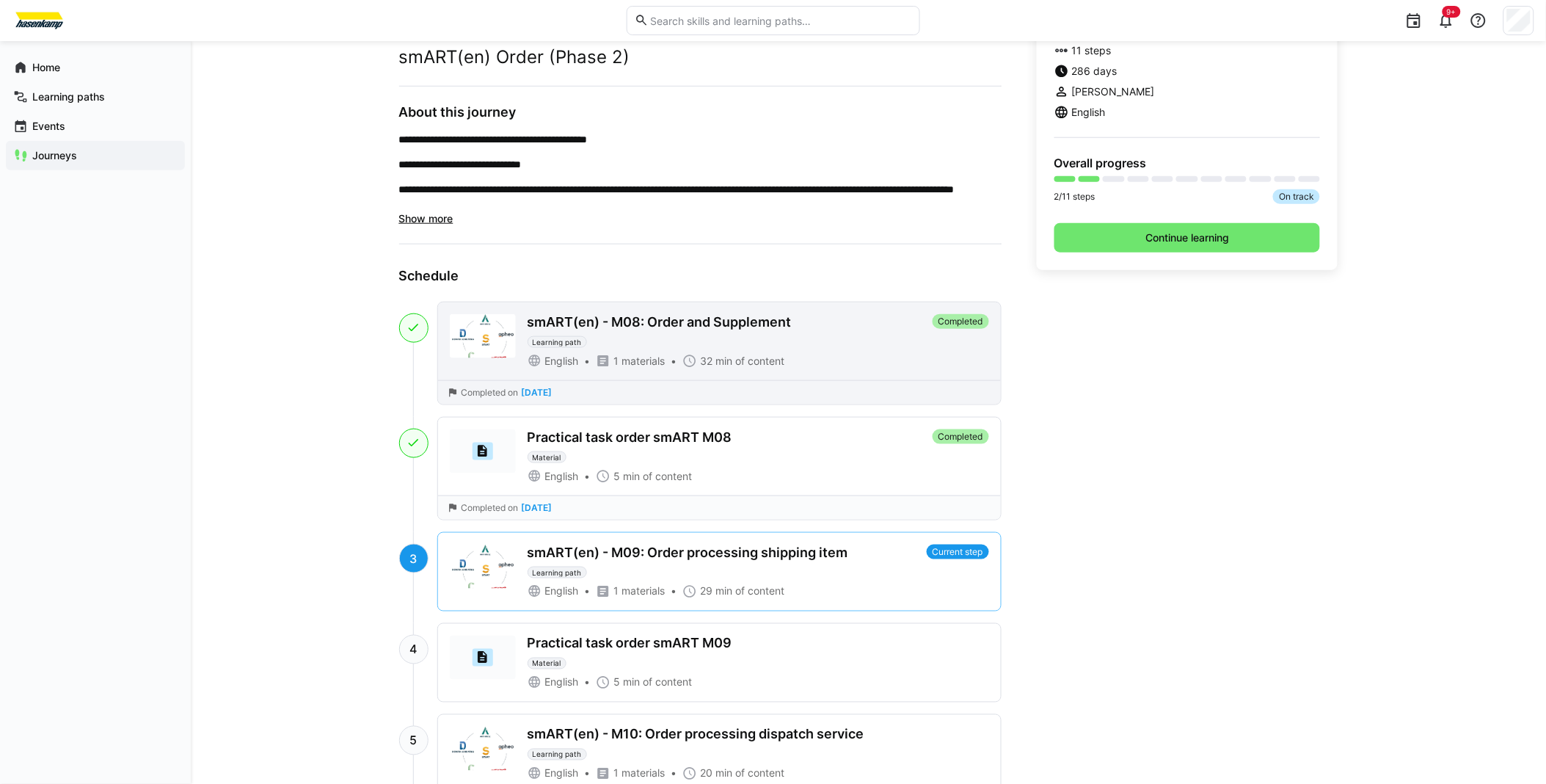
click at [630, 321] on div "smART(en) - M08: Order and Supplement" at bounding box center [660, 322] width 264 height 16
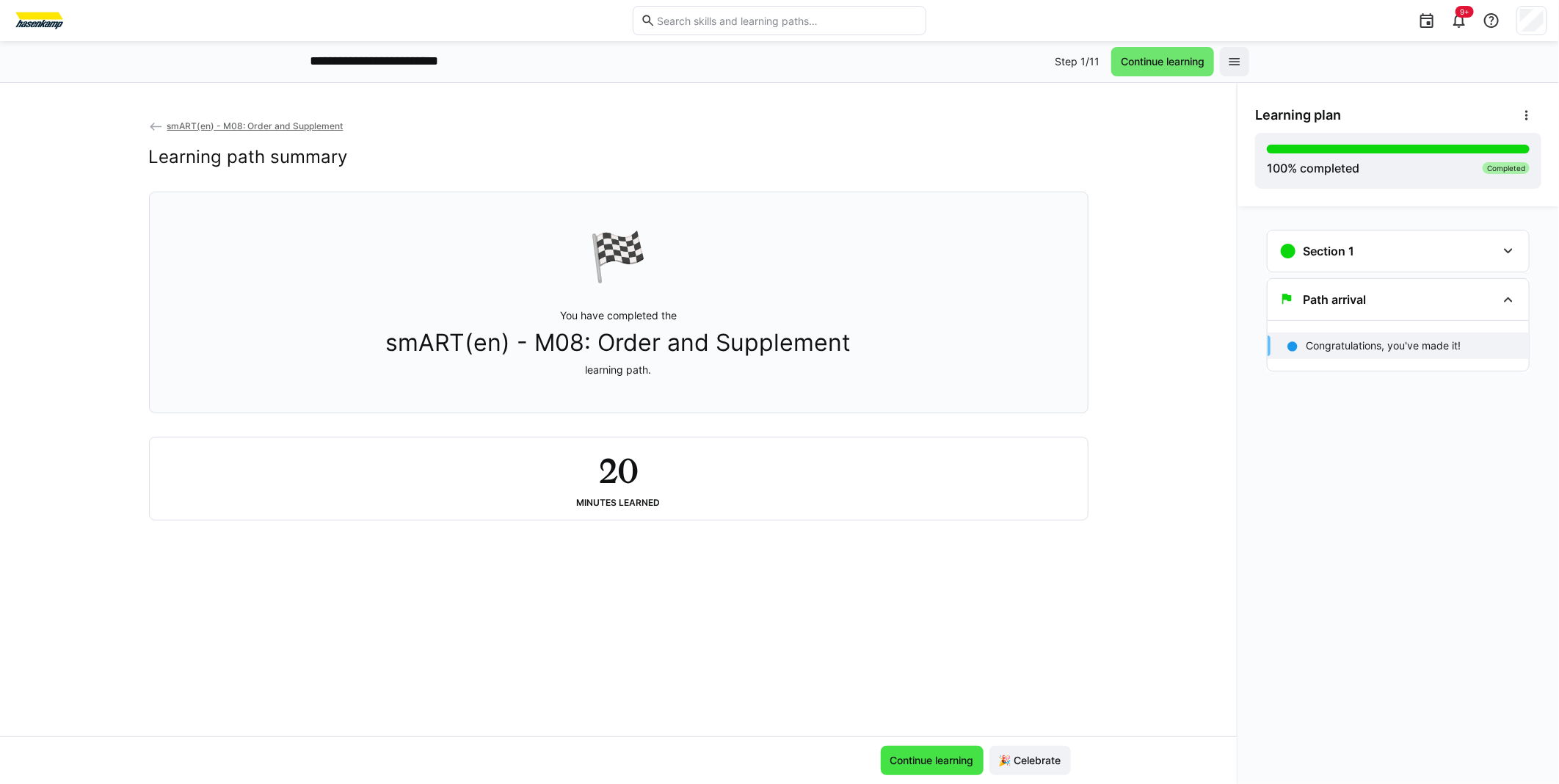
click at [932, 764] on span "Continue learning" at bounding box center [932, 760] width 88 height 15
click at [364, 56] on p "**********" at bounding box center [396, 61] width 174 height 19
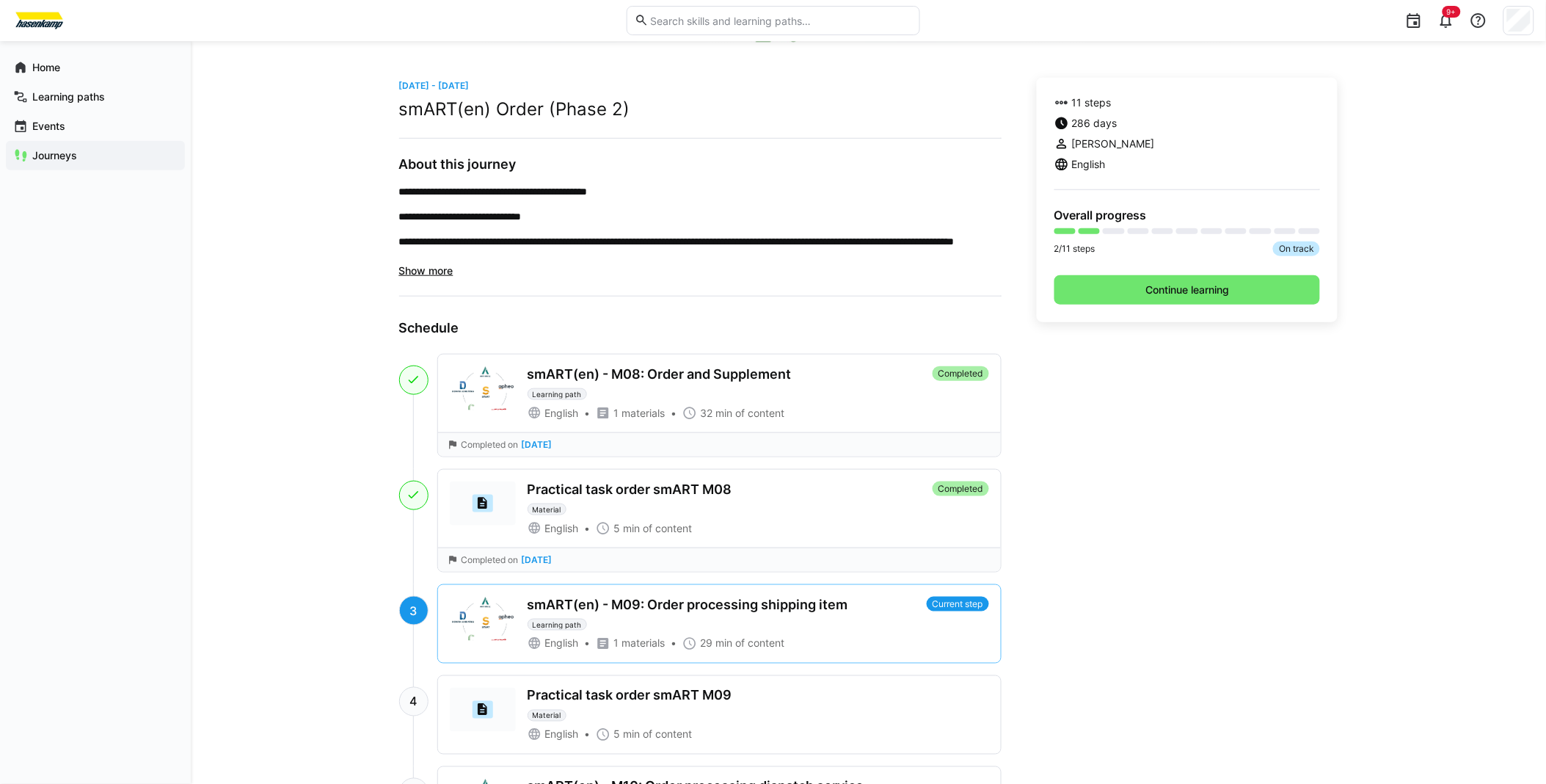
scroll to position [407, 0]
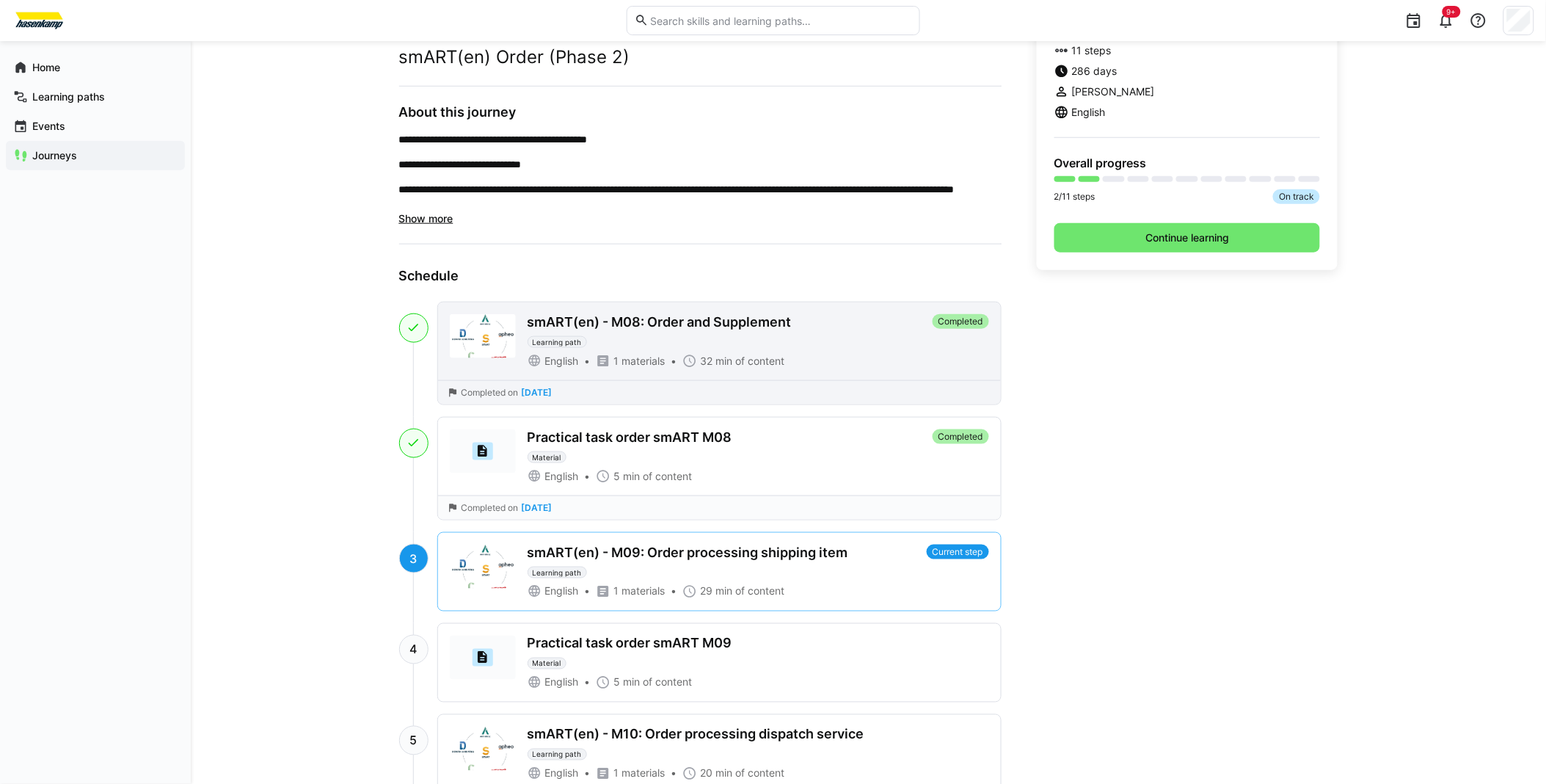
click at [473, 333] on img at bounding box center [483, 336] width 66 height 44
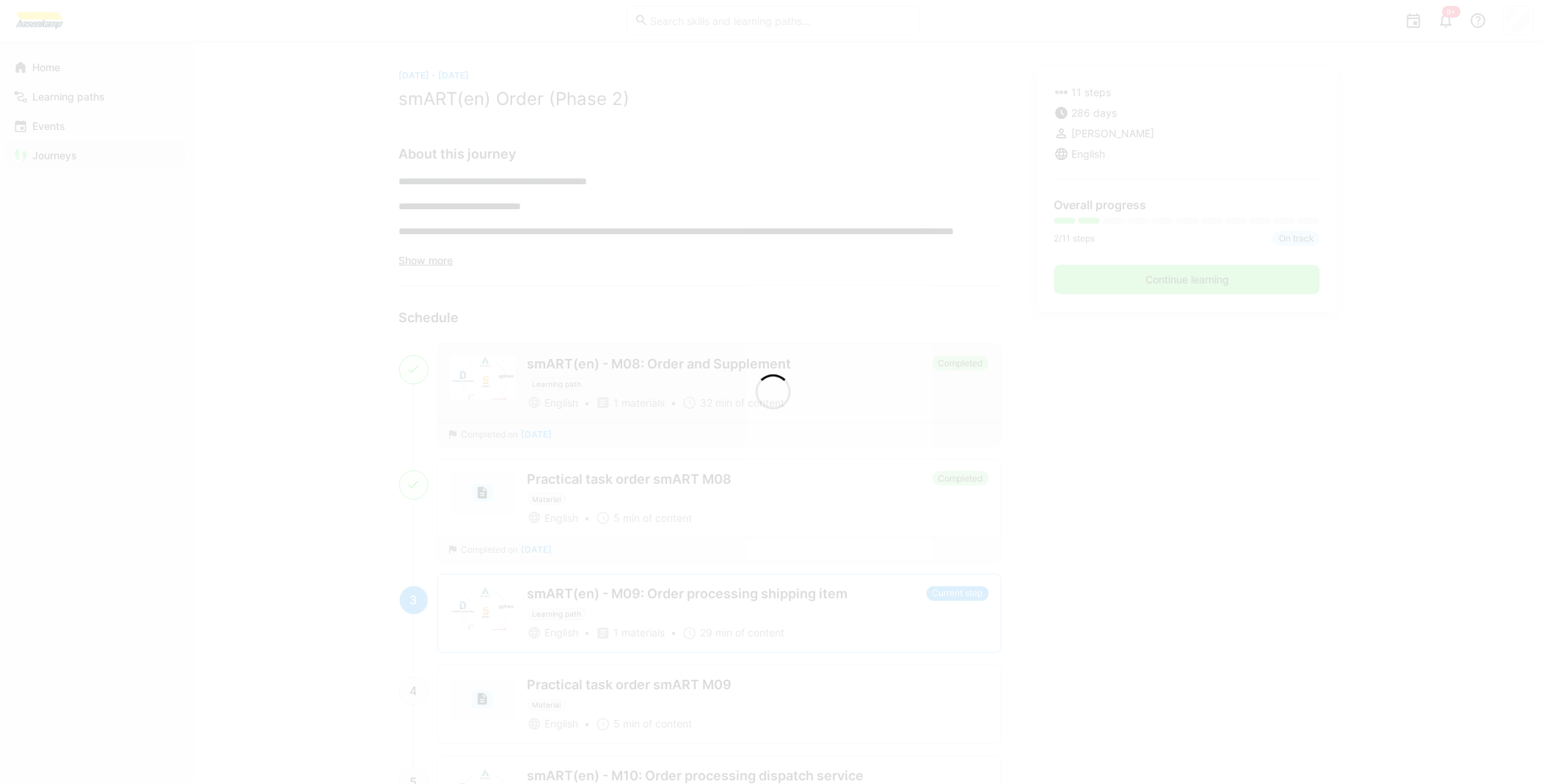
scroll to position [450, 0]
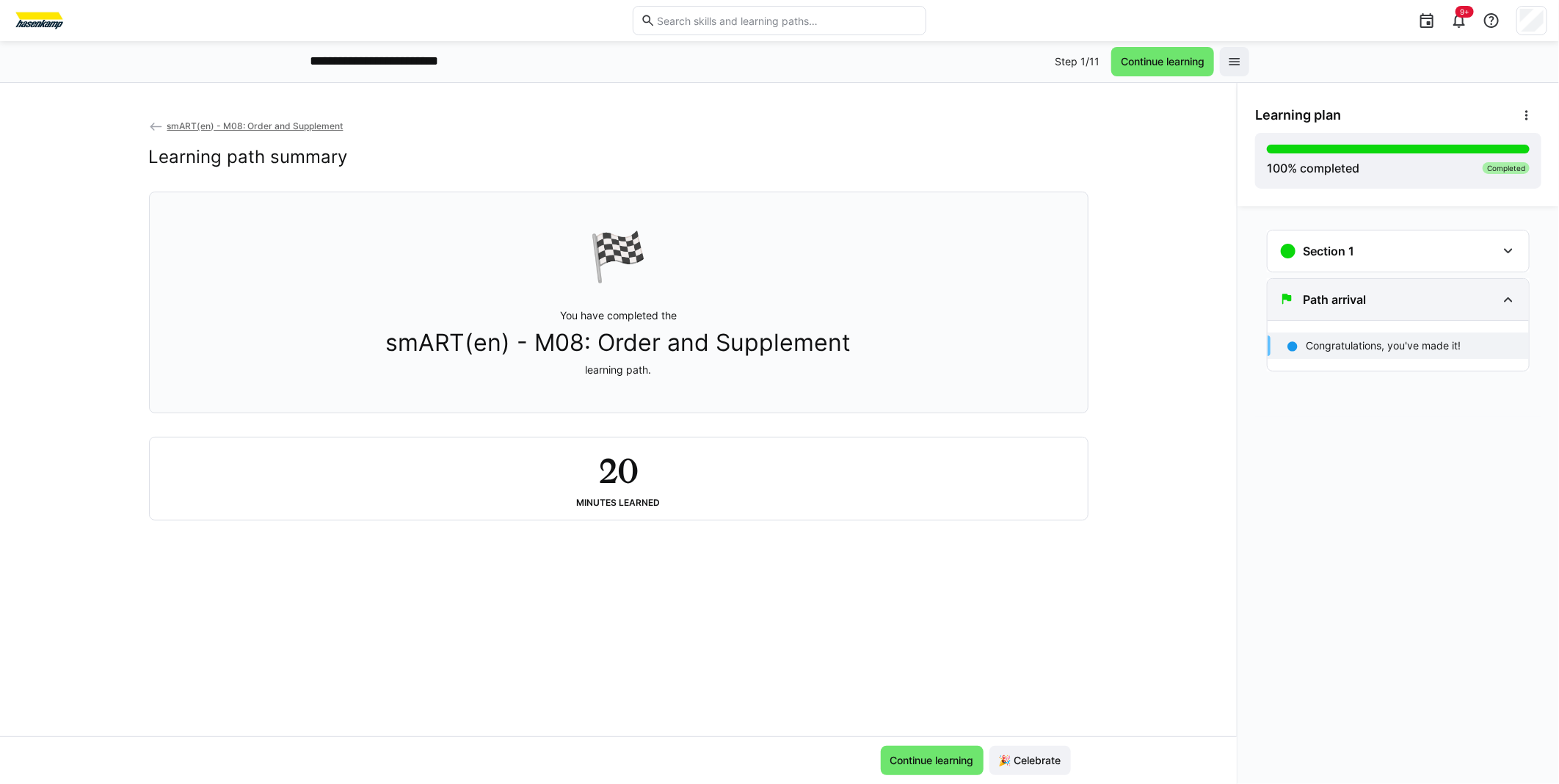
click at [1449, 303] on div "Path arrival" at bounding box center [1388, 299] width 218 height 17
click at [1438, 254] on div "Section 1" at bounding box center [1388, 251] width 218 height 17
click at [1338, 305] on div "smART(en) - M08: Order & Supplement 32 min" at bounding box center [1398, 306] width 262 height 44
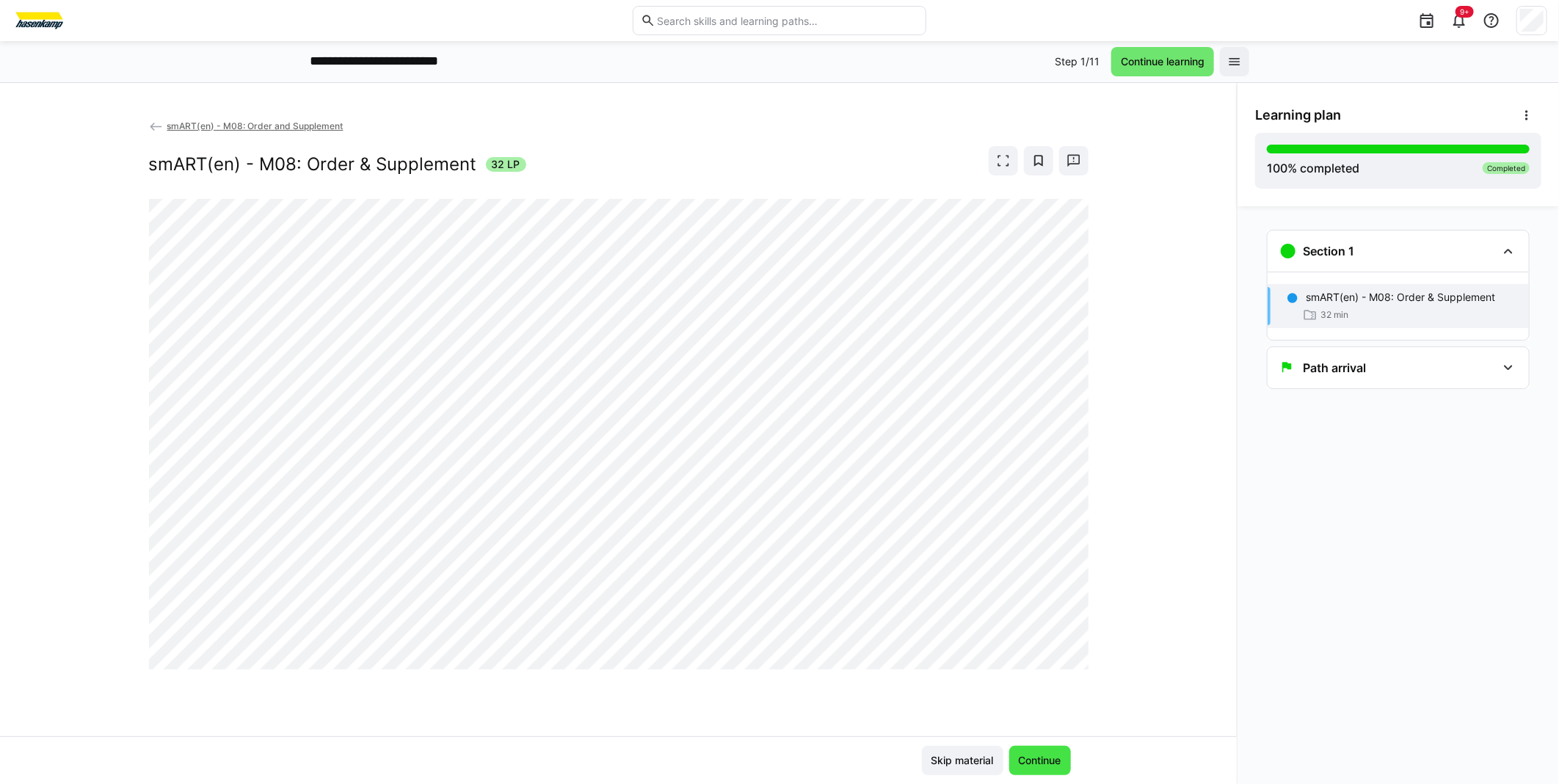
click at [1032, 759] on span "Continue" at bounding box center [1040, 760] width 47 height 15
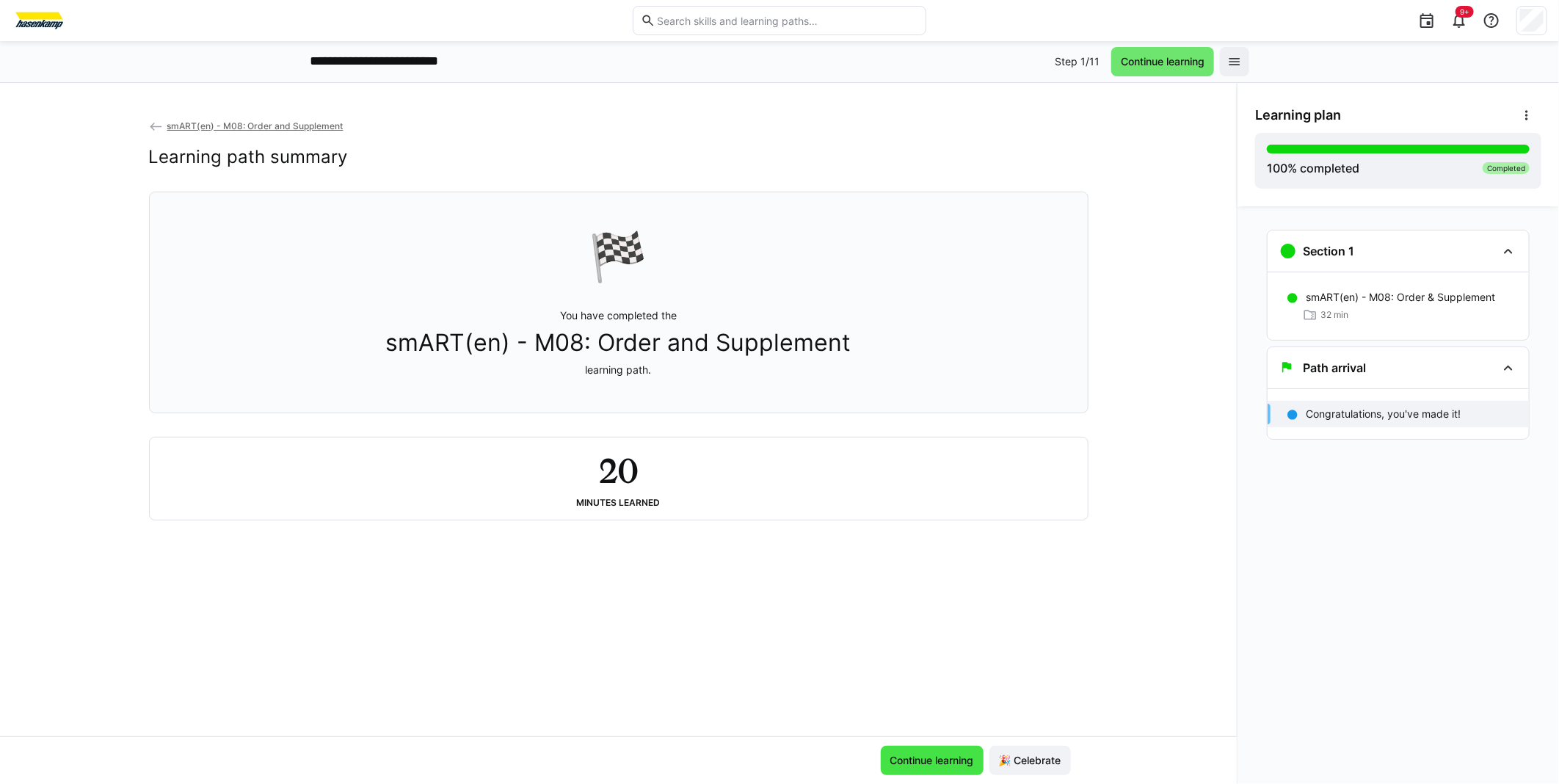
click at [943, 764] on span "Continue learning" at bounding box center [932, 760] width 88 height 15
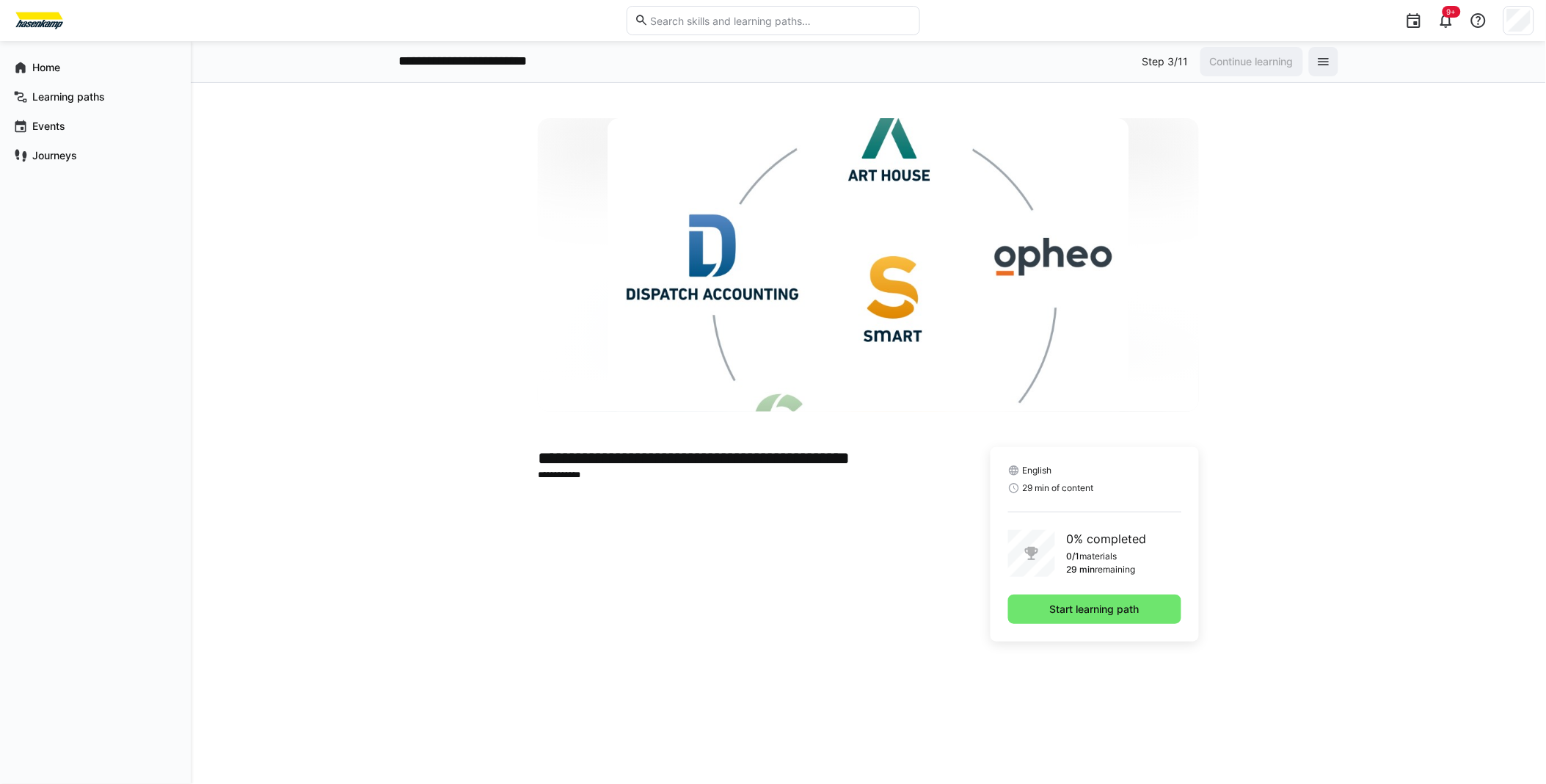
click at [518, 481] on app-learning-path-details-component "**********" at bounding box center [869, 433] width 939 height 630
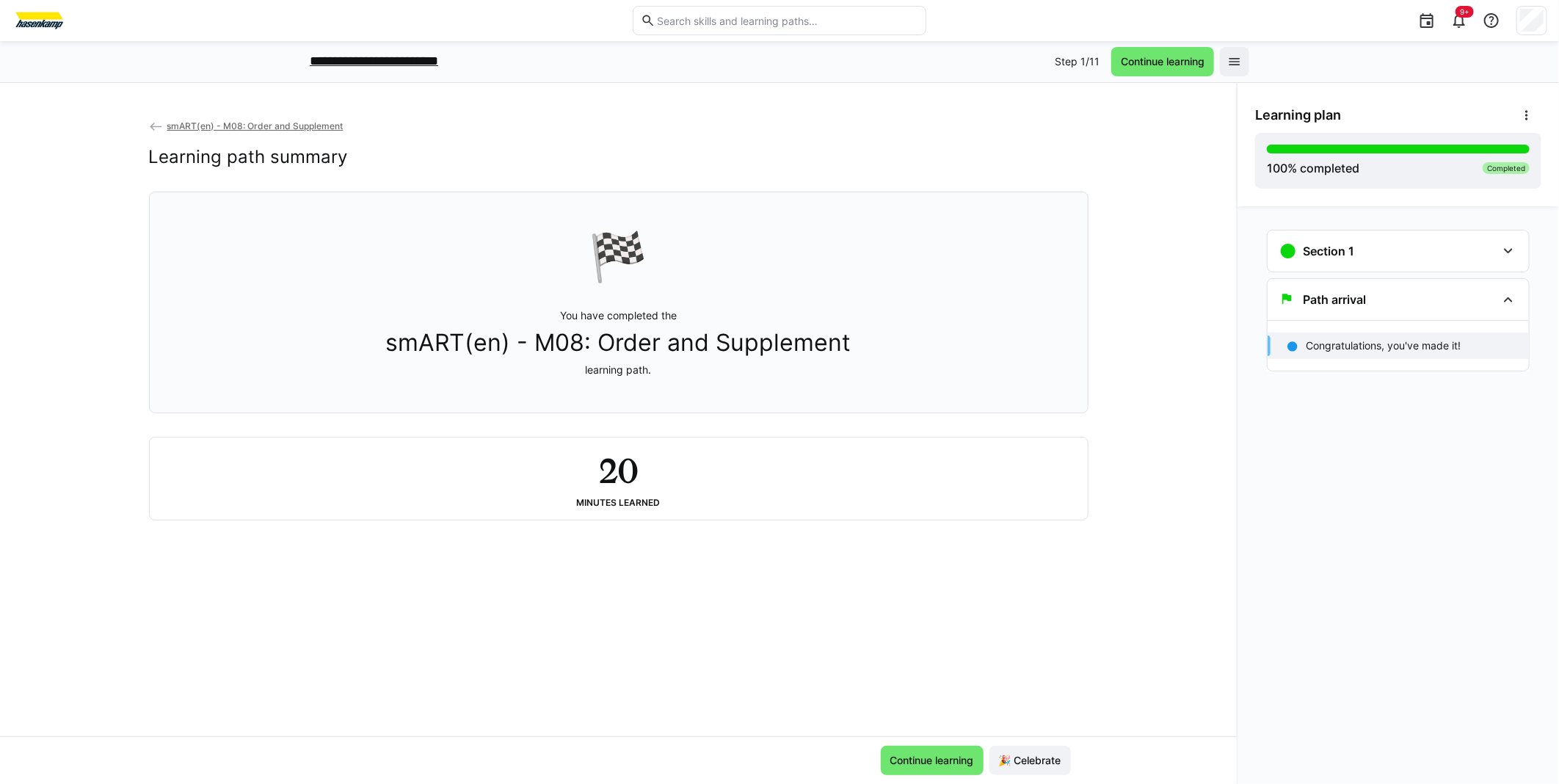
click at [385, 54] on p "**********" at bounding box center [396, 61] width 174 height 19
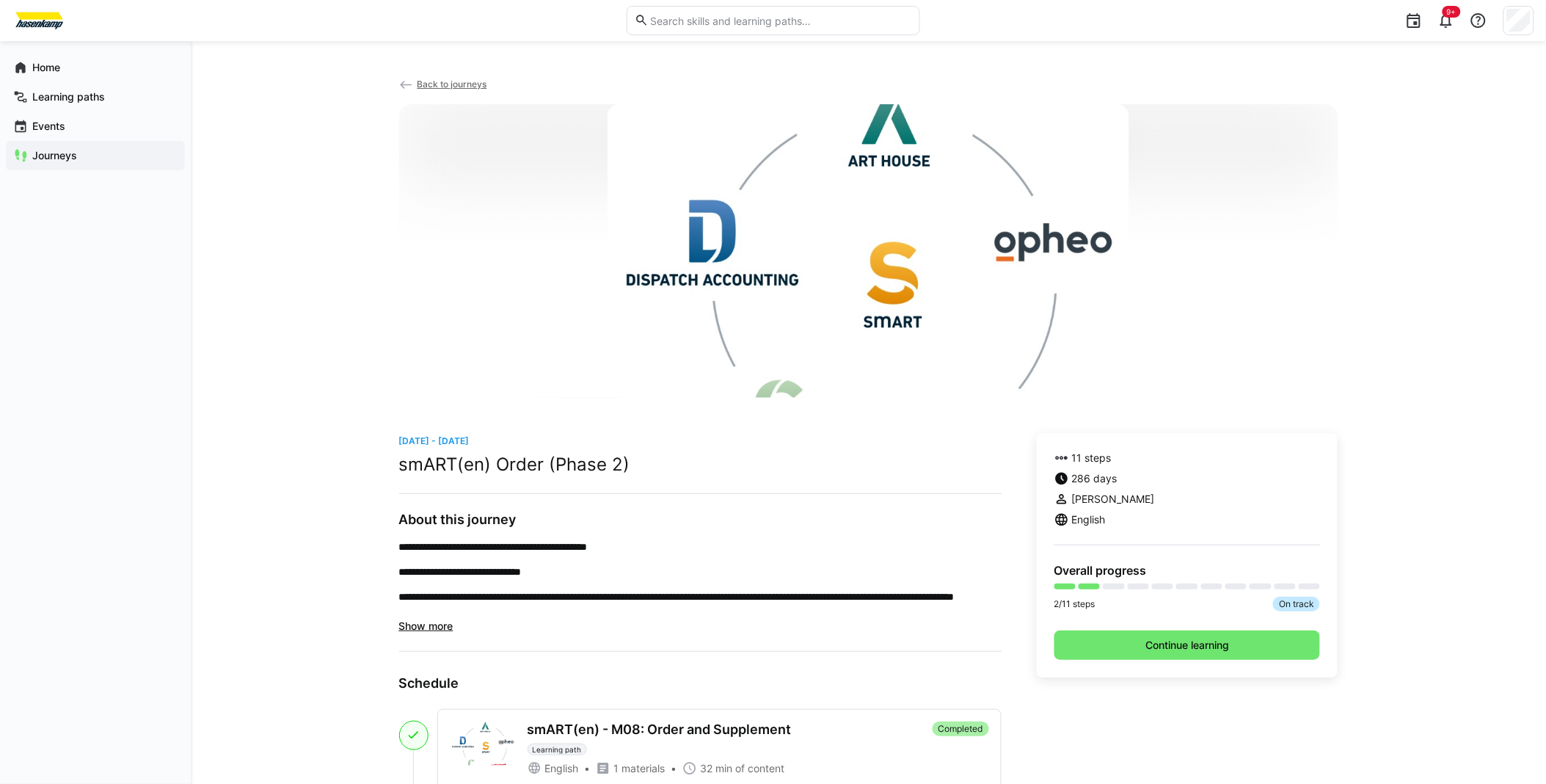
click at [438, 80] on span "Back to journeys" at bounding box center [452, 84] width 69 height 11
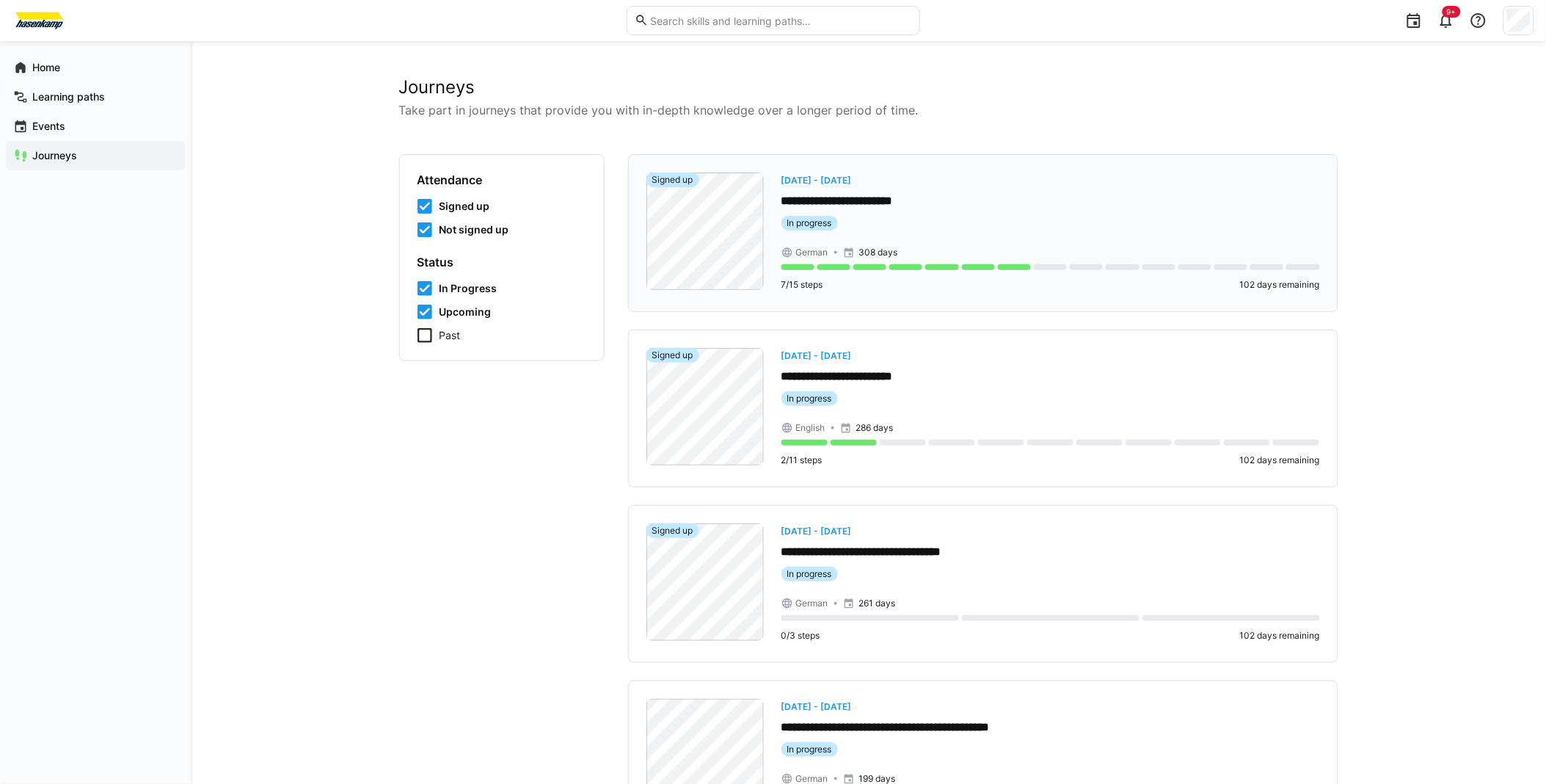
click at [830, 194] on p "**********" at bounding box center [1051, 201] width 539 height 17
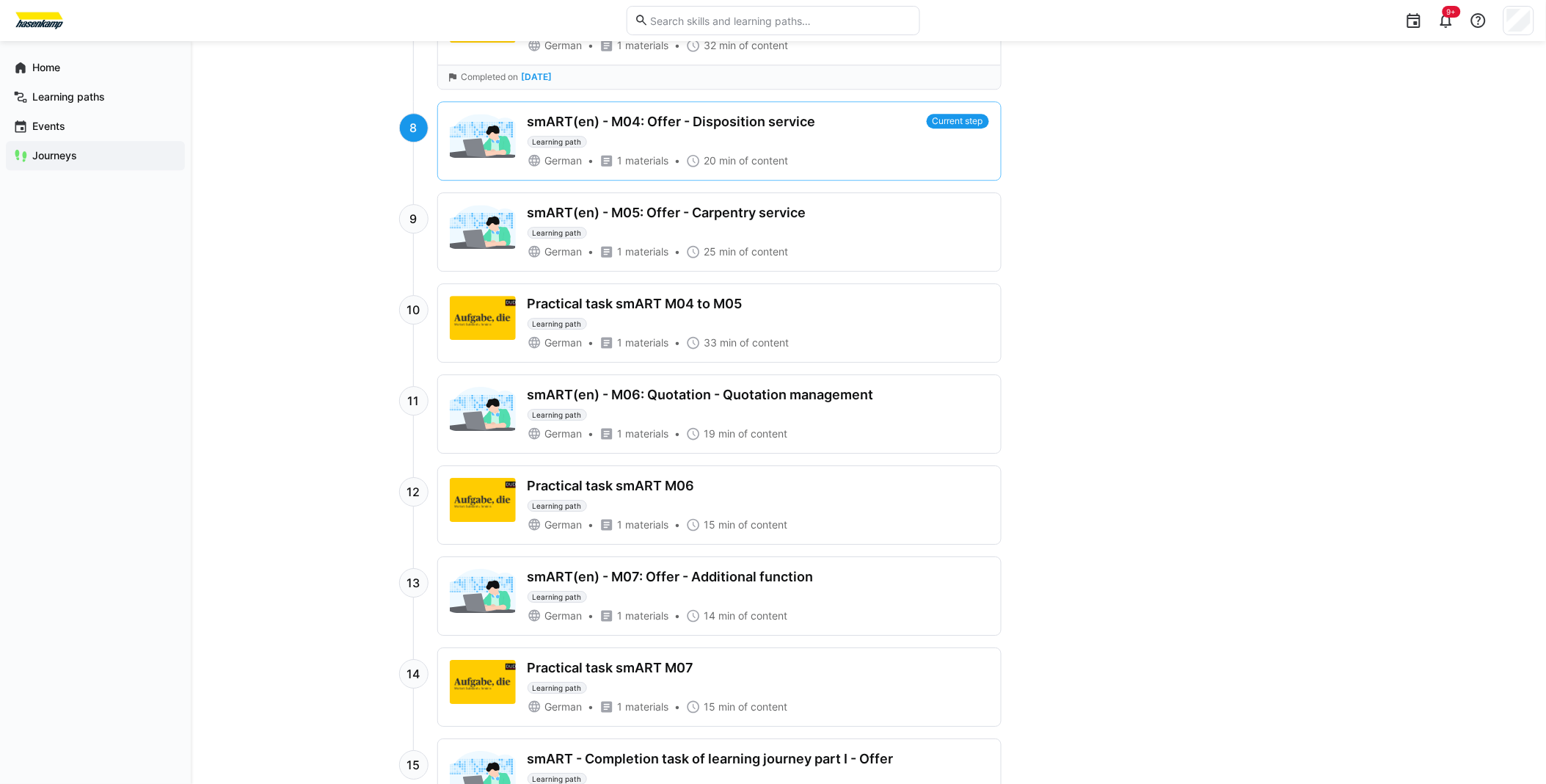
scroll to position [1202, 0]
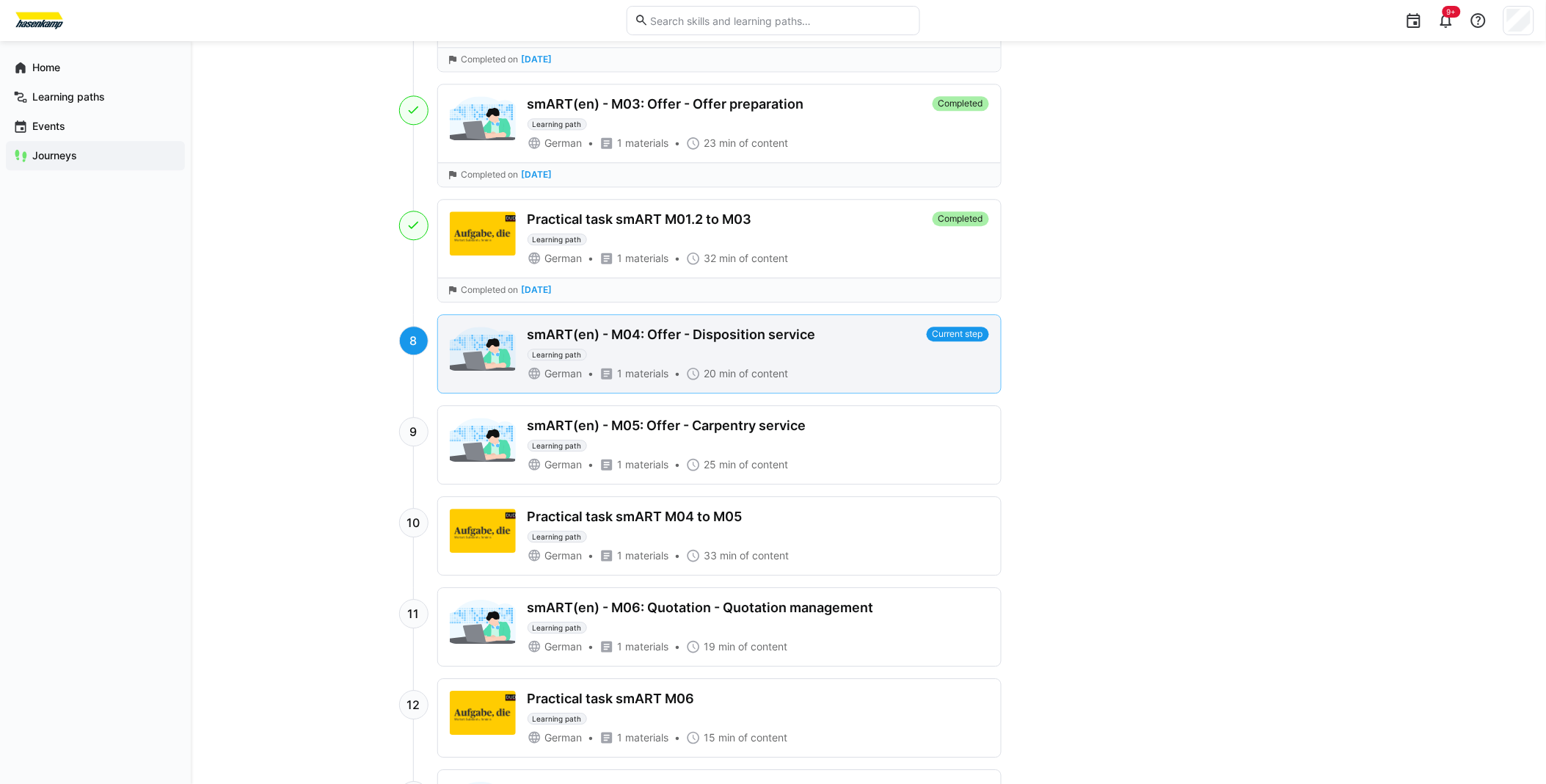
click at [621, 347] on div "smART(en) - M04: Offer - Disposition service Learning path" at bounding box center [724, 343] width 393 height 34
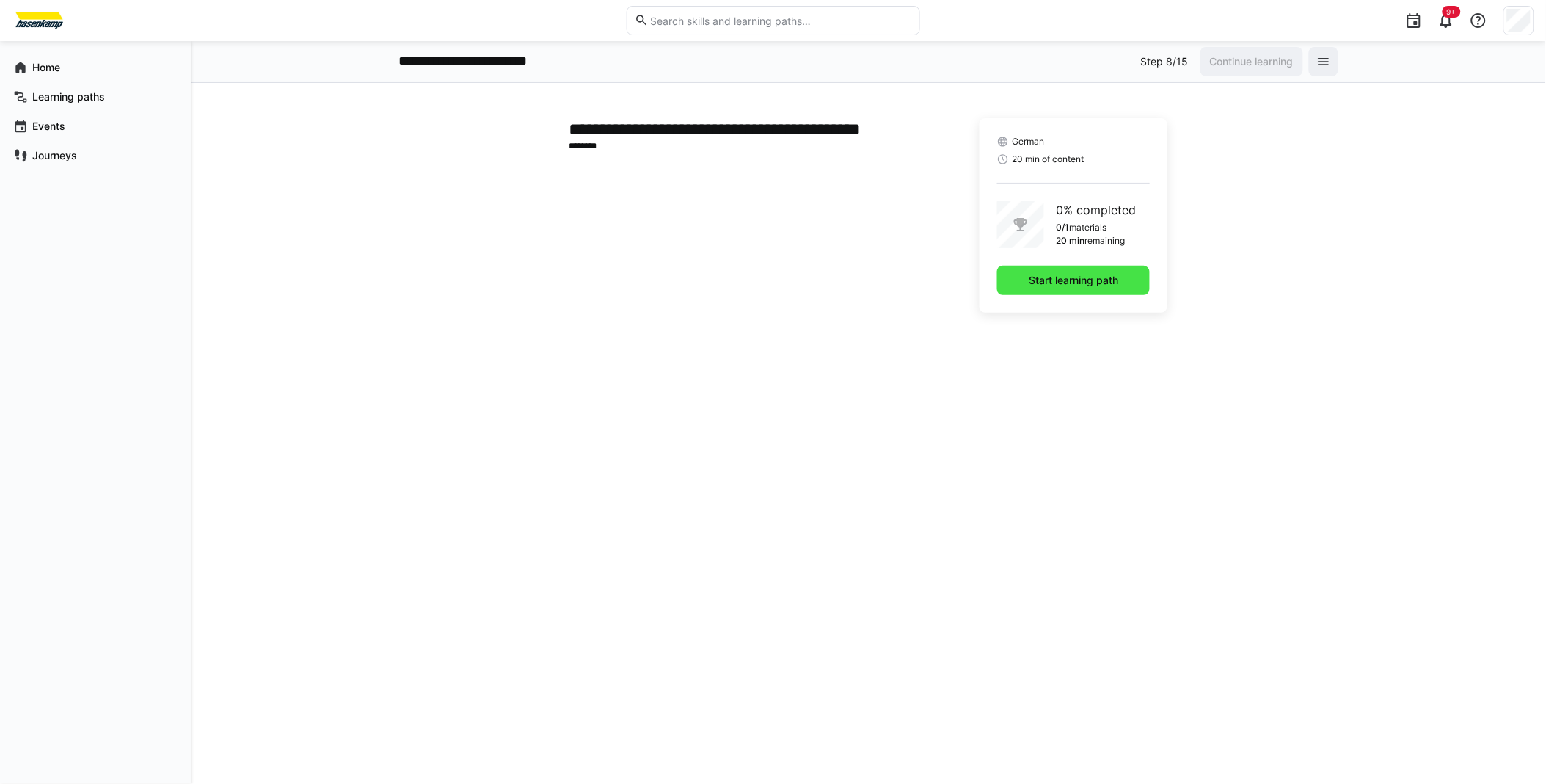
click at [1072, 279] on span "Start learning path" at bounding box center [1073, 280] width 94 height 15
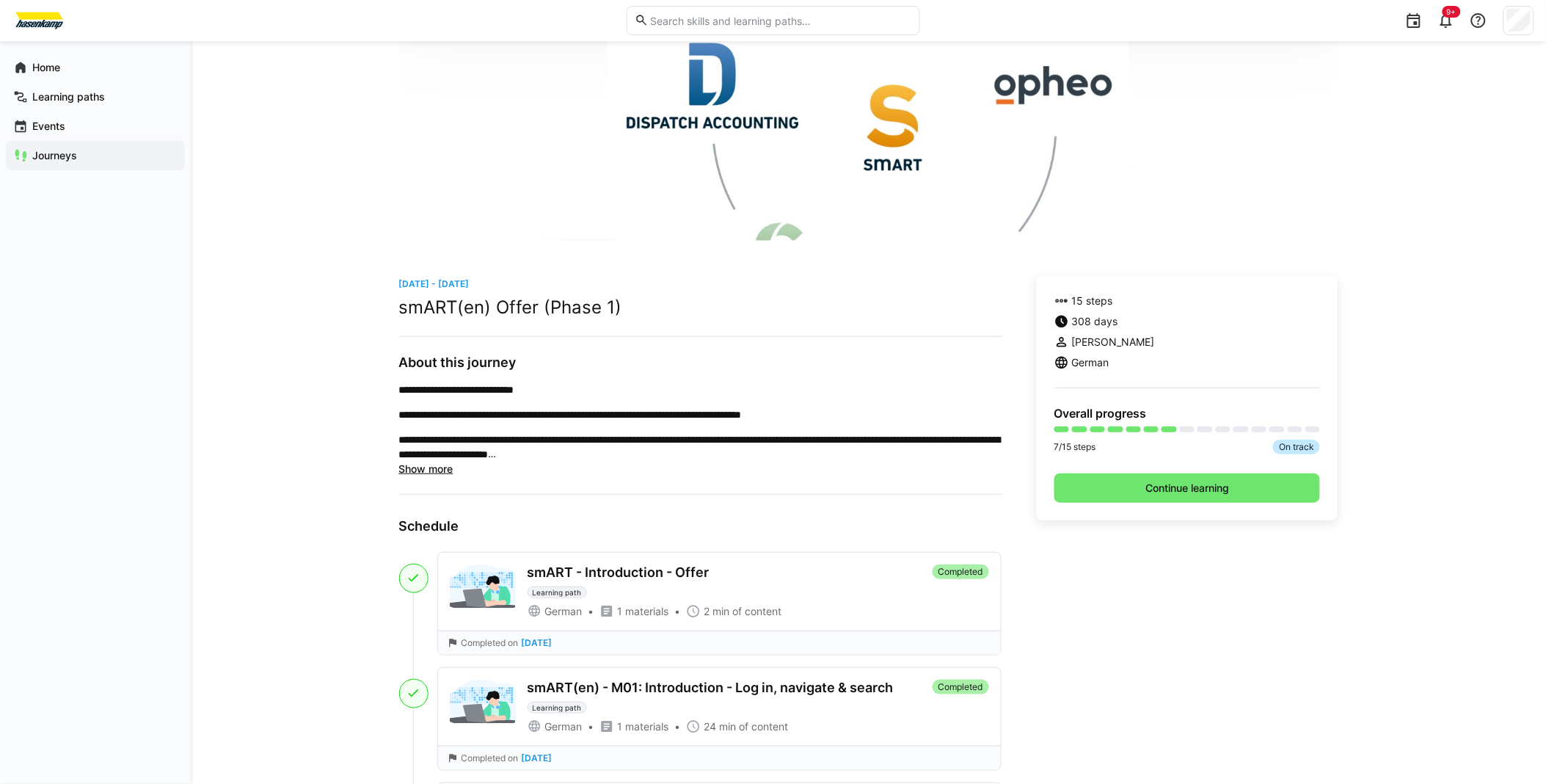
scroll to position [128, 0]
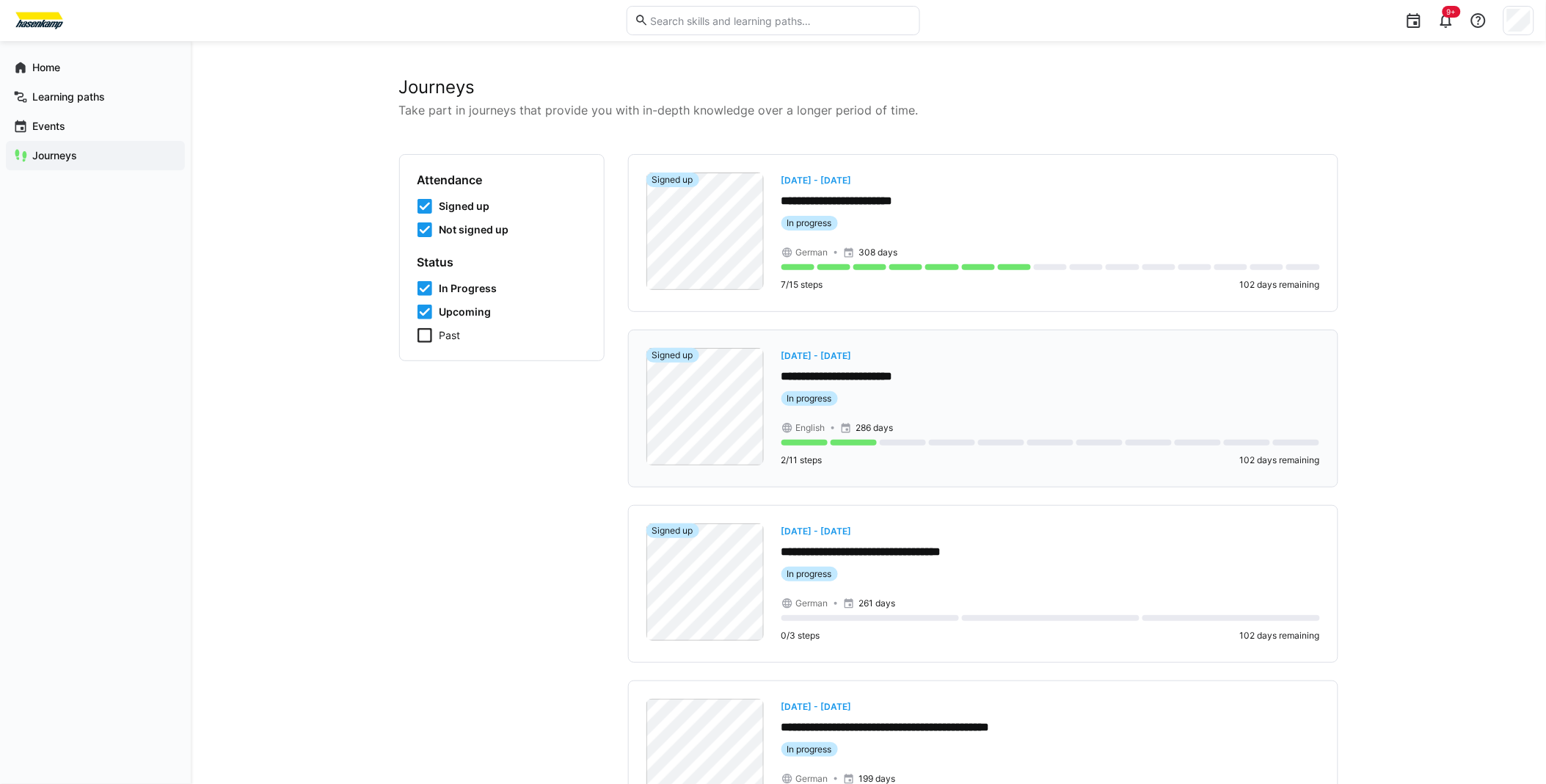
click at [902, 374] on p "**********" at bounding box center [1051, 377] width 539 height 17
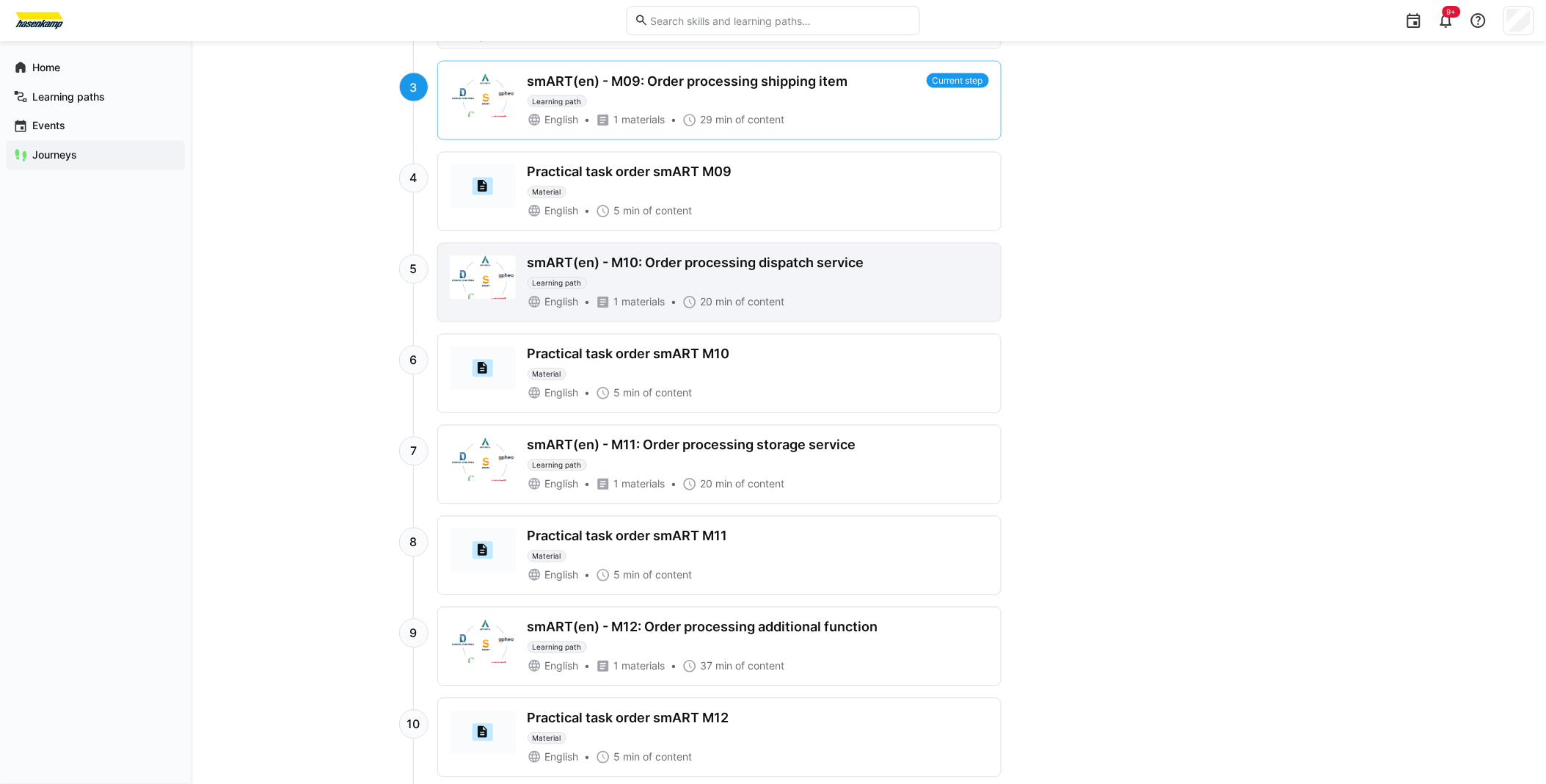
scroll to position [897, 0]
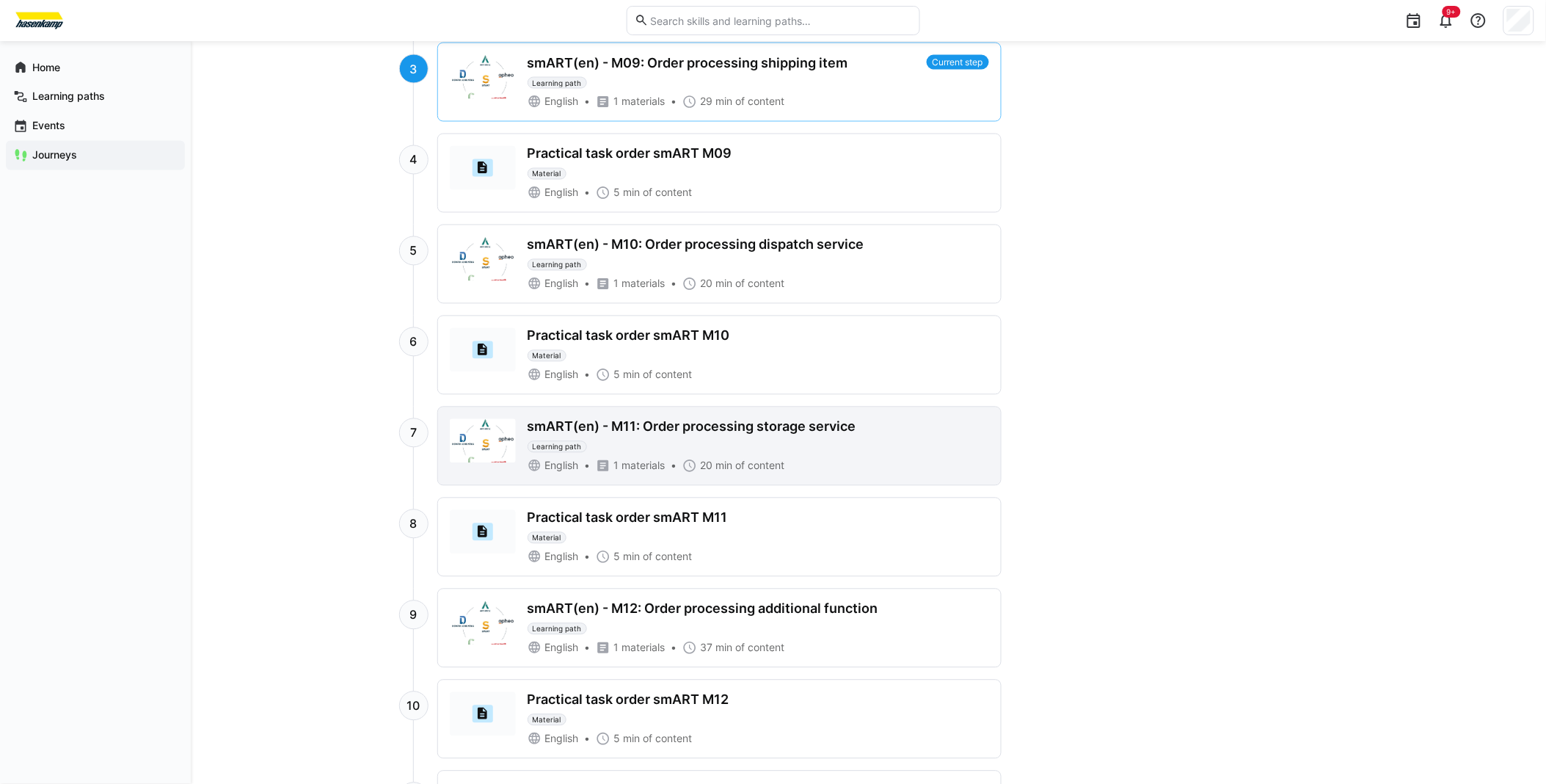
click at [678, 432] on div "smART(en) - M11: Order processing storage service" at bounding box center [692, 427] width 329 height 16
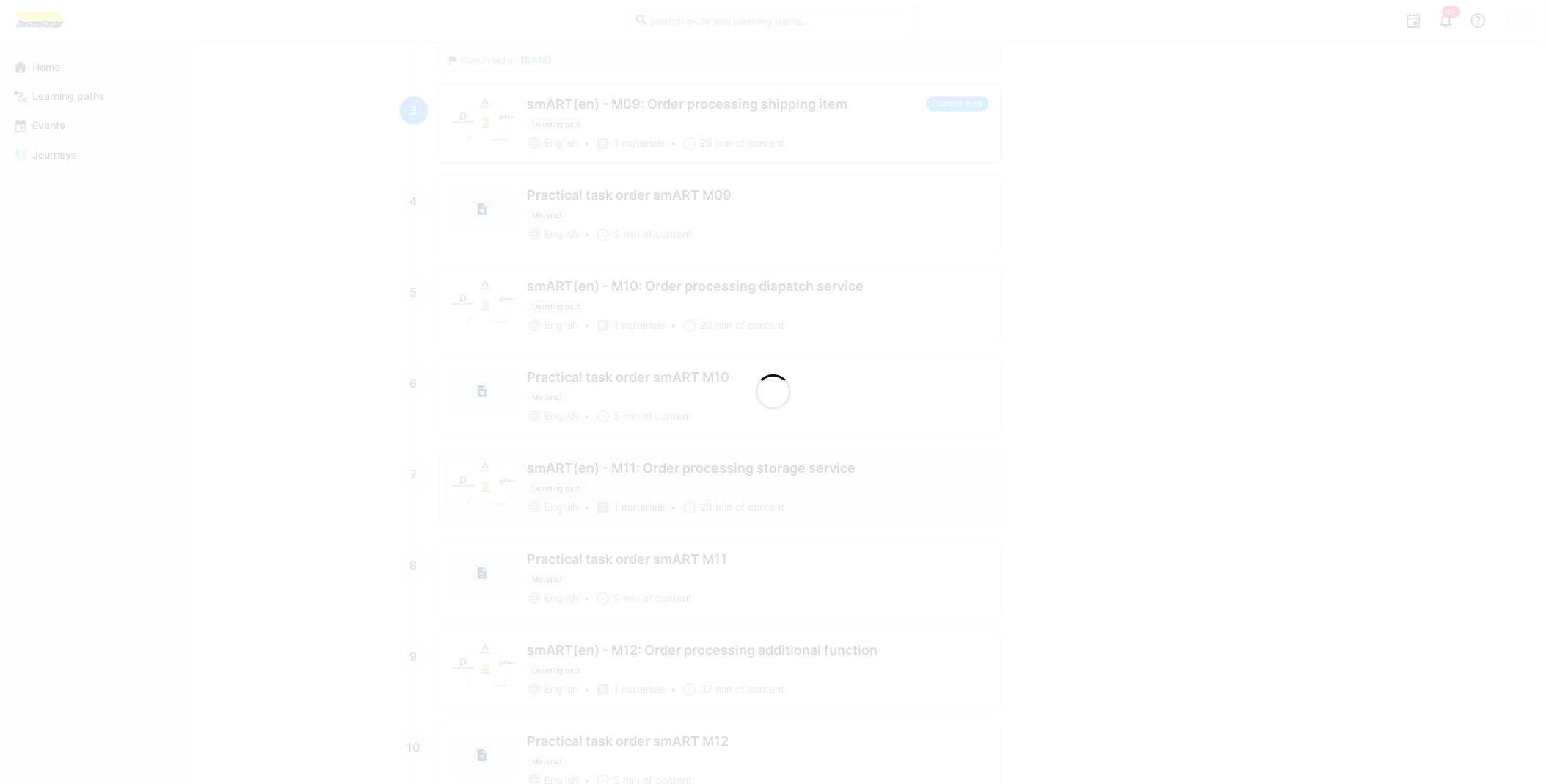
scroll to position [939, 0]
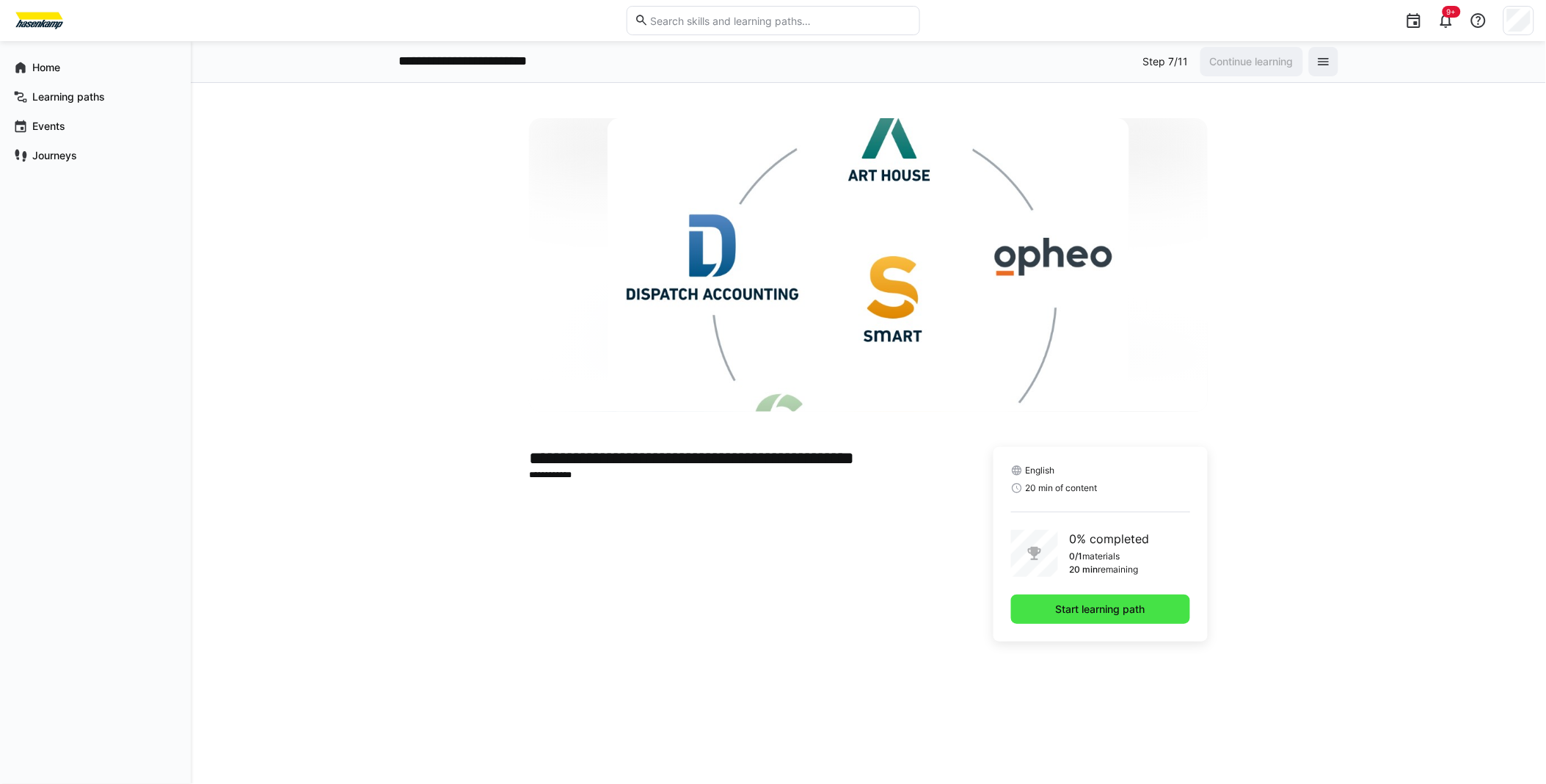
click at [1099, 618] on span "Start learning path" at bounding box center [1100, 608] width 179 height 29
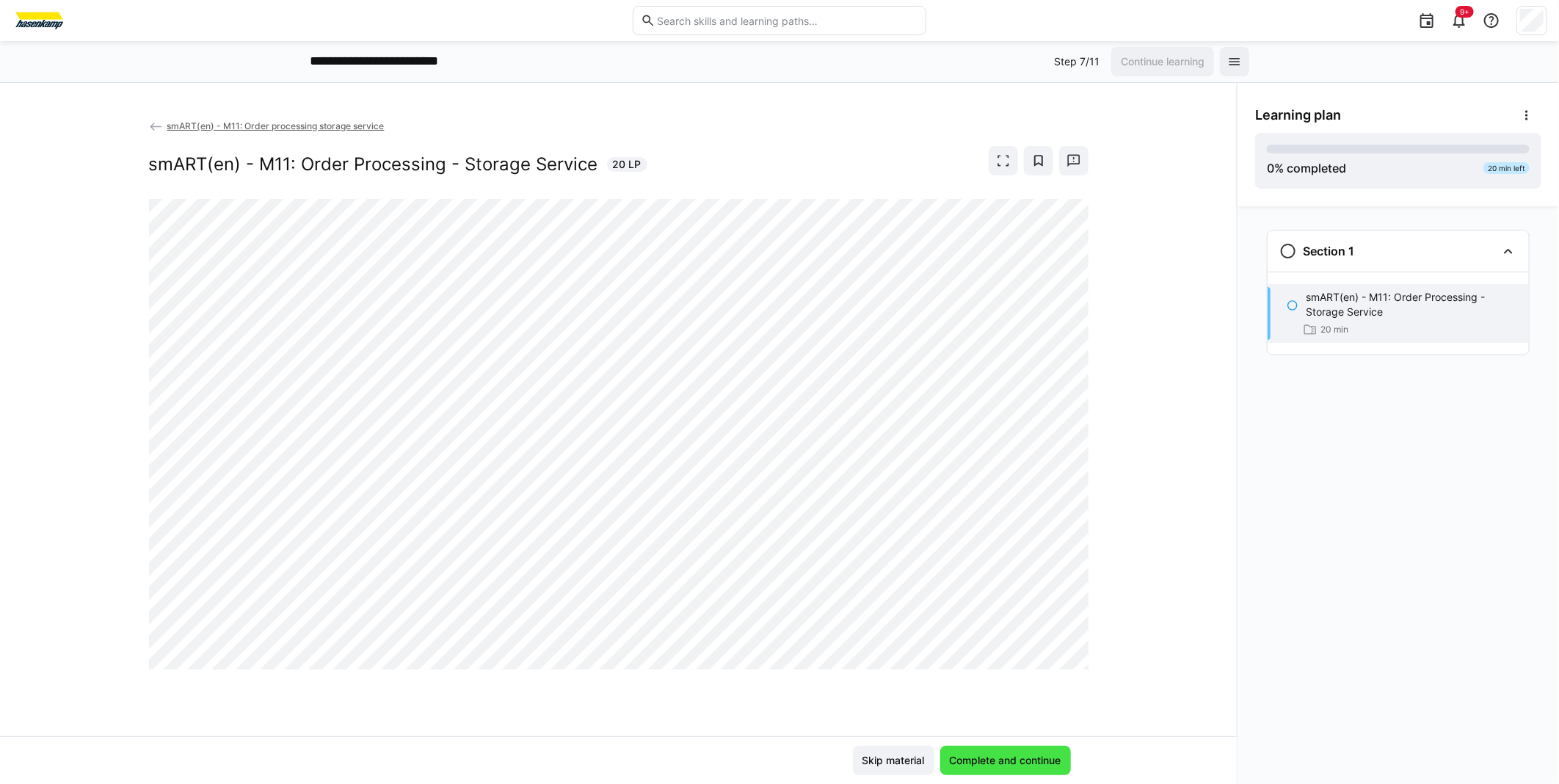
click at [1014, 759] on span "Complete and continue" at bounding box center [1005, 760] width 116 height 15
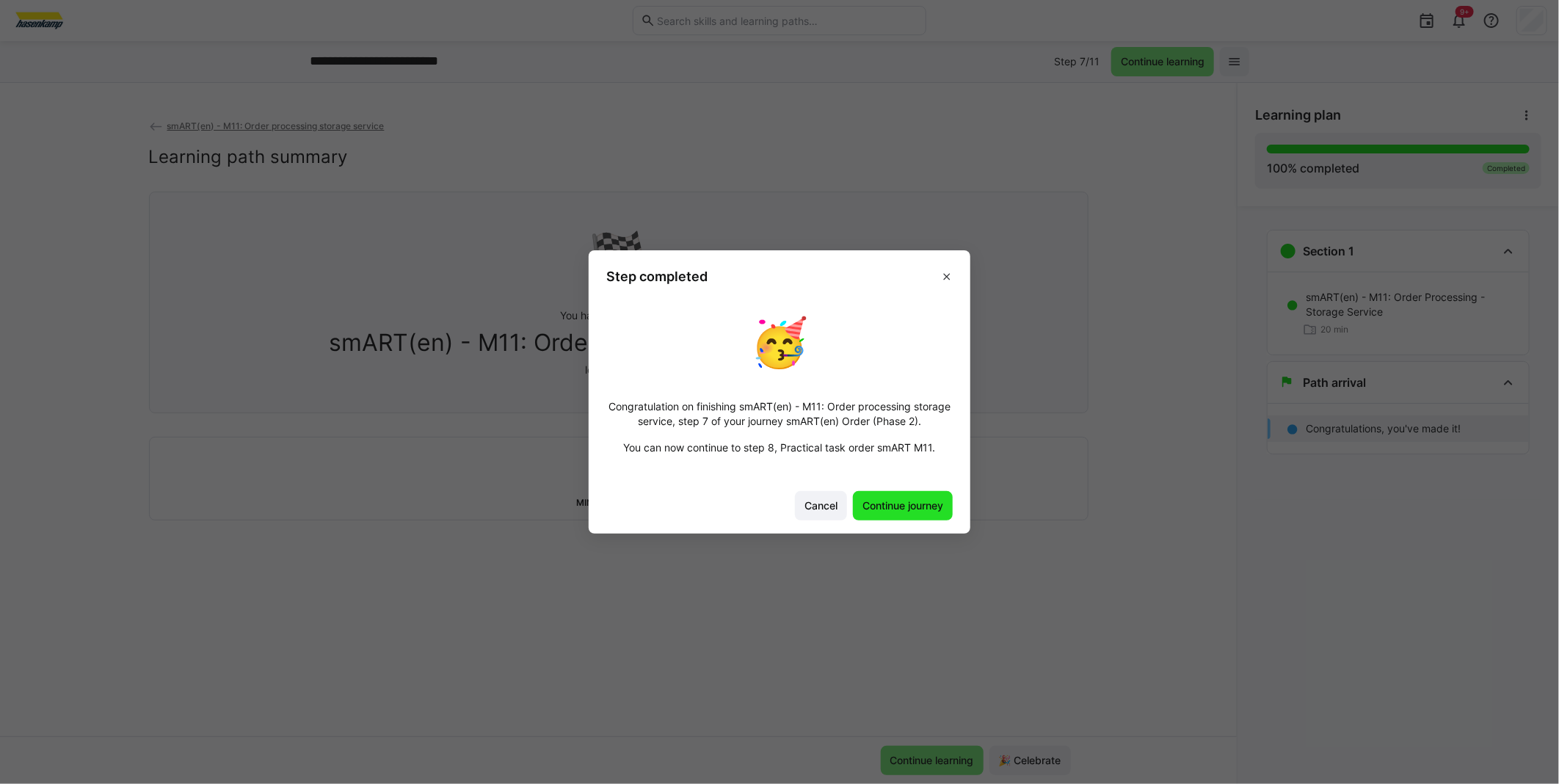
click at [884, 505] on span "Continue journey" at bounding box center [902, 505] width 85 height 15
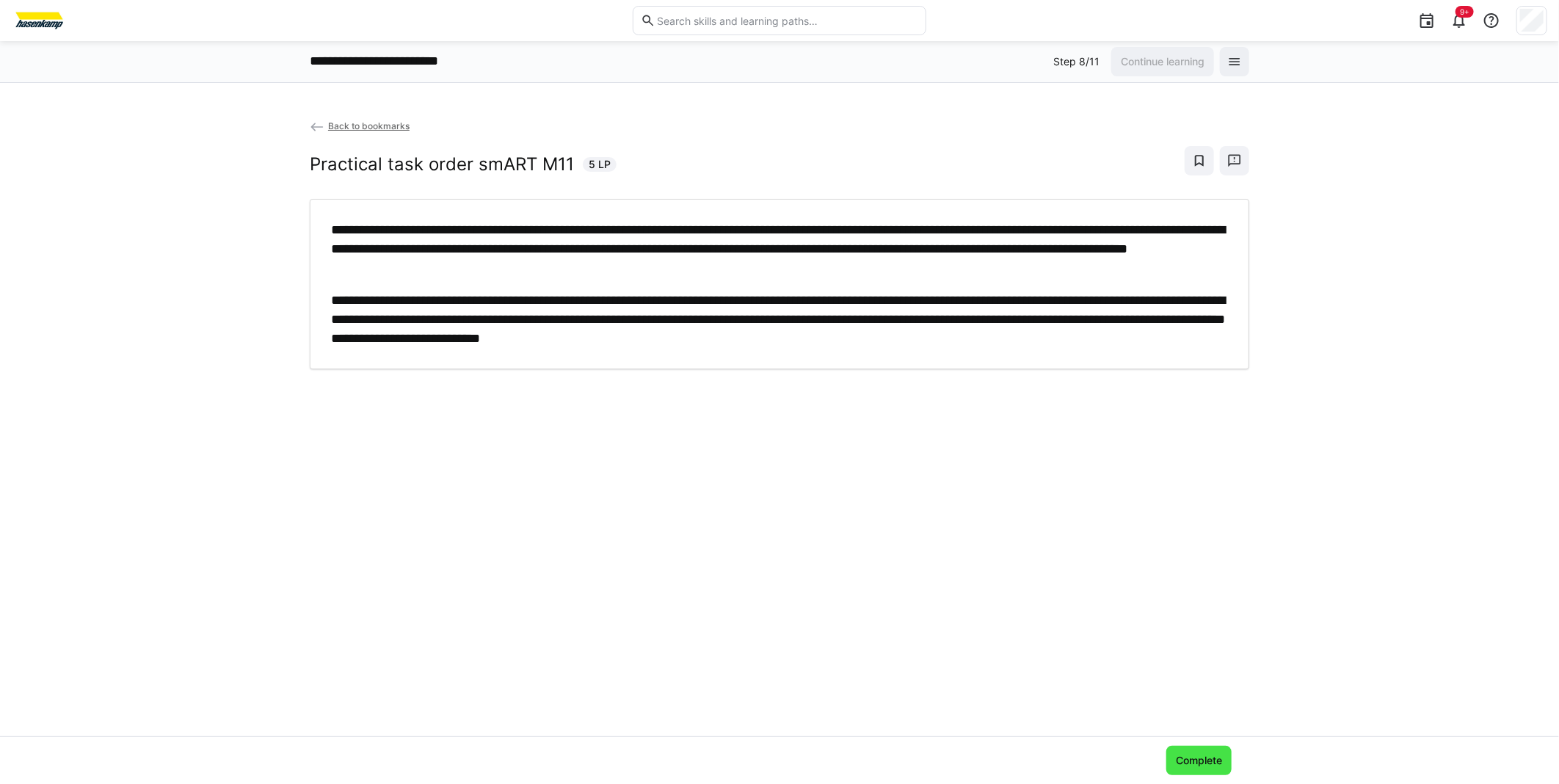
click at [1200, 773] on span "Complete" at bounding box center [1199, 760] width 65 height 29
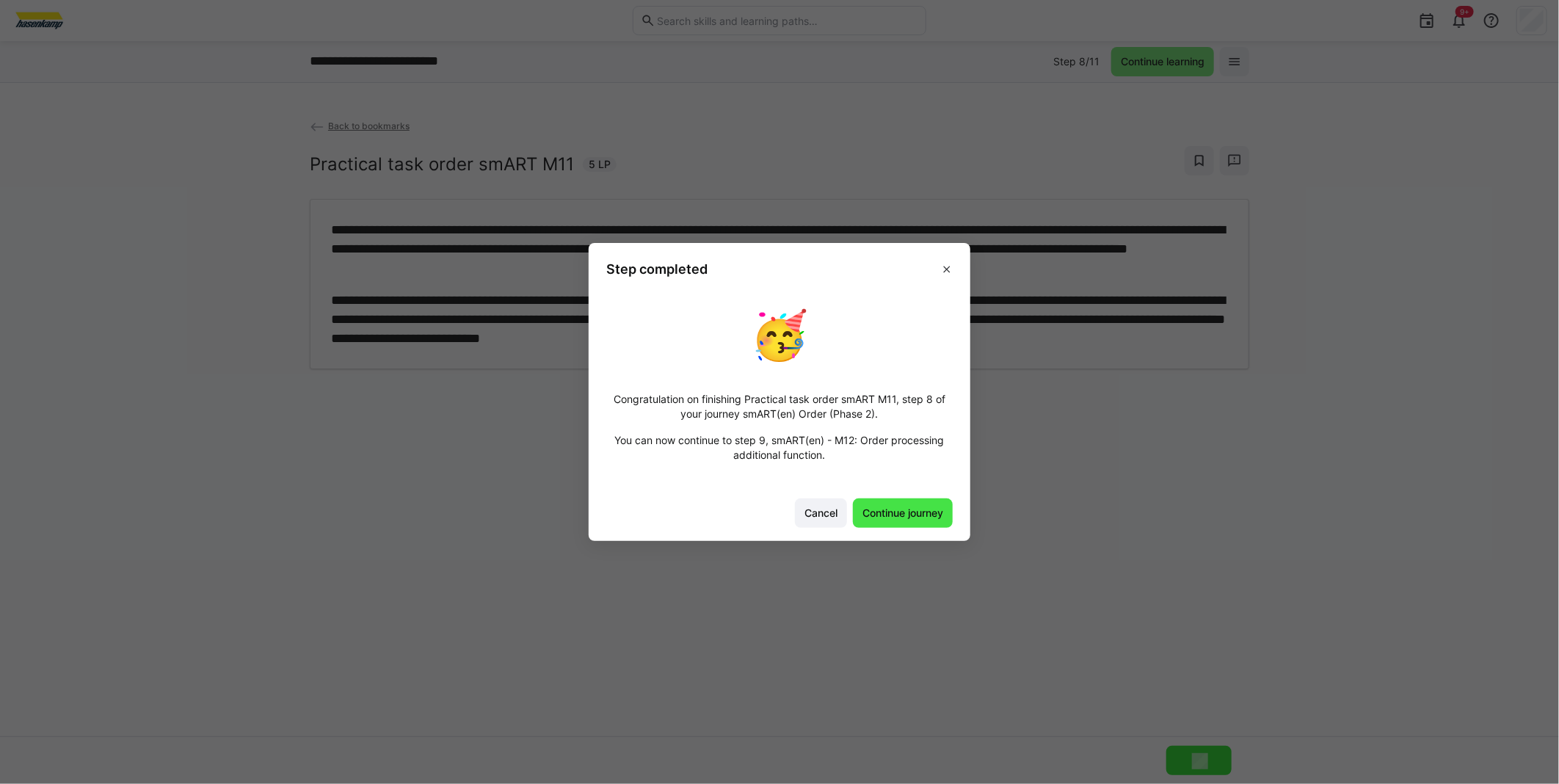
click at [902, 514] on span "Continue journey" at bounding box center [902, 513] width 85 height 15
